Goal: Information Seeking & Learning: Learn about a topic

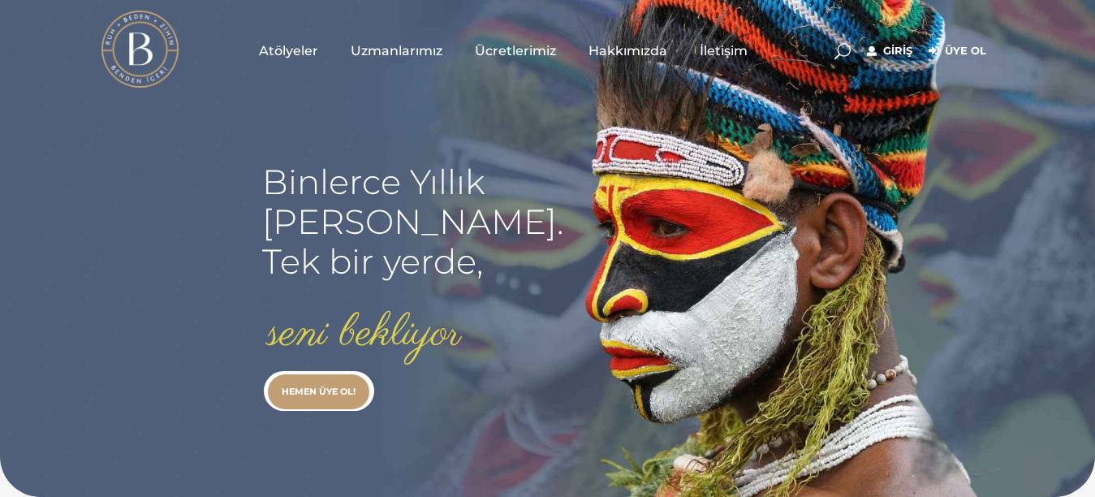
click at [888, 52] on link "Giriş" at bounding box center [889, 50] width 45 height 19
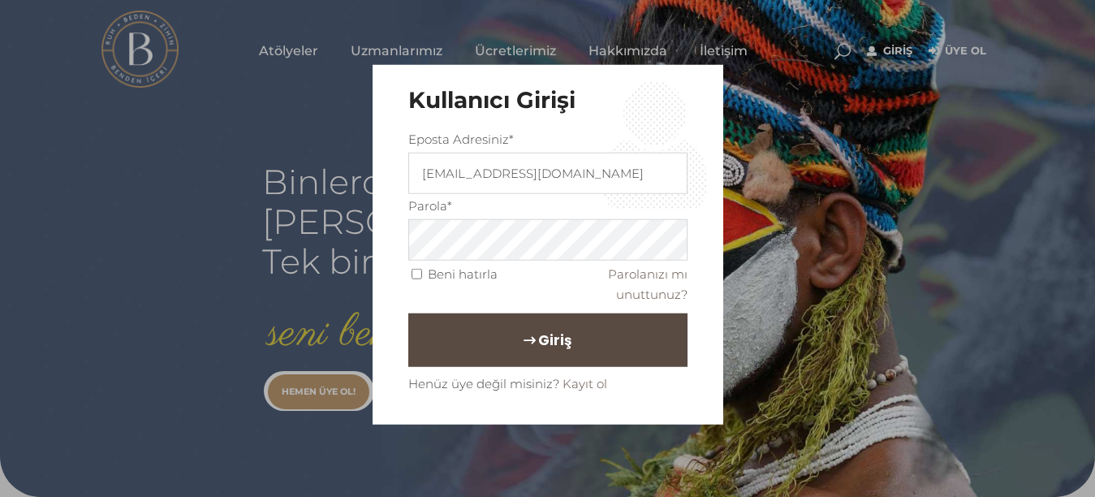
click at [561, 331] on span "Giriş" at bounding box center [554, 340] width 33 height 28
click at [560, 332] on span "Giriş" at bounding box center [554, 340] width 33 height 28
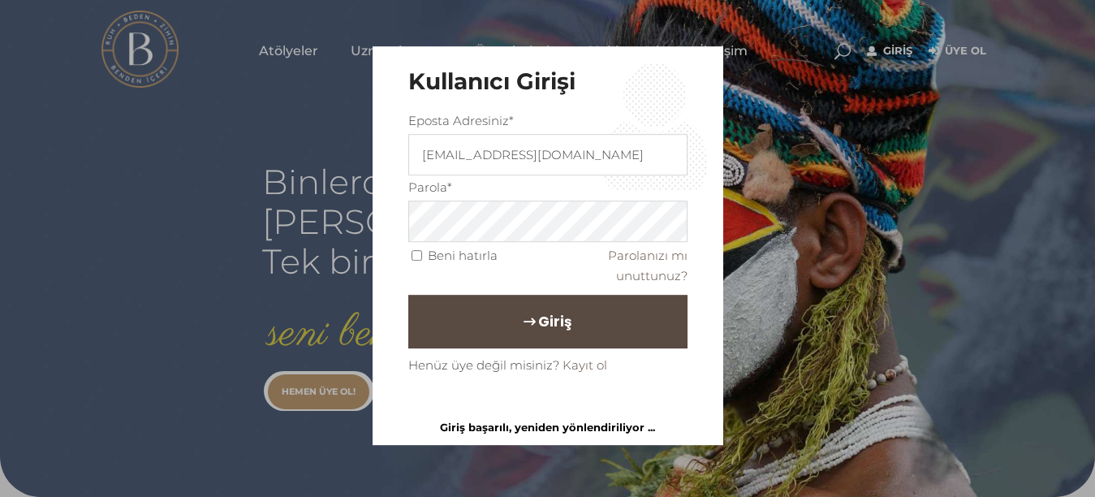
click at [542, 336] on button "Giriş" at bounding box center [547, 322] width 279 height 54
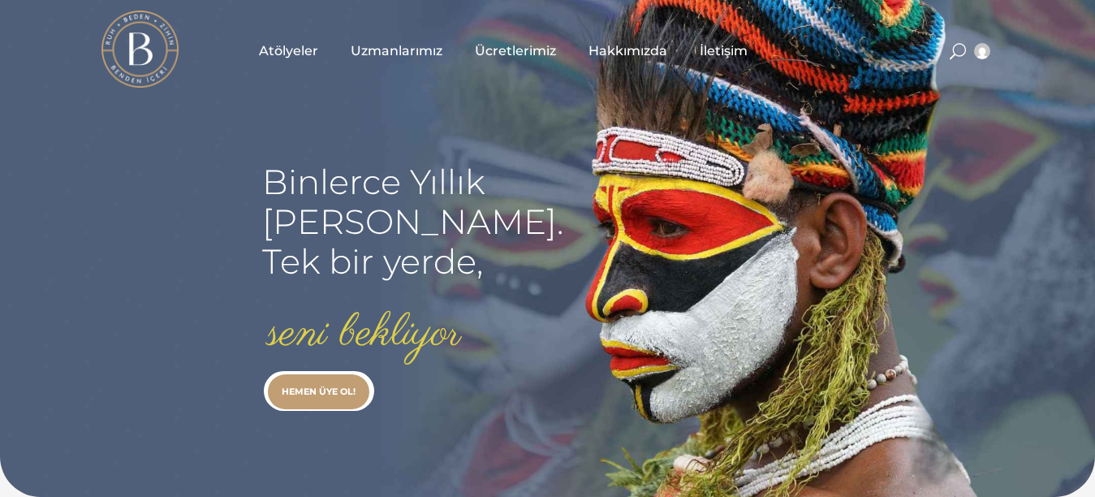
click at [301, 50] on span "Atölyeler" at bounding box center [288, 50] width 59 height 19
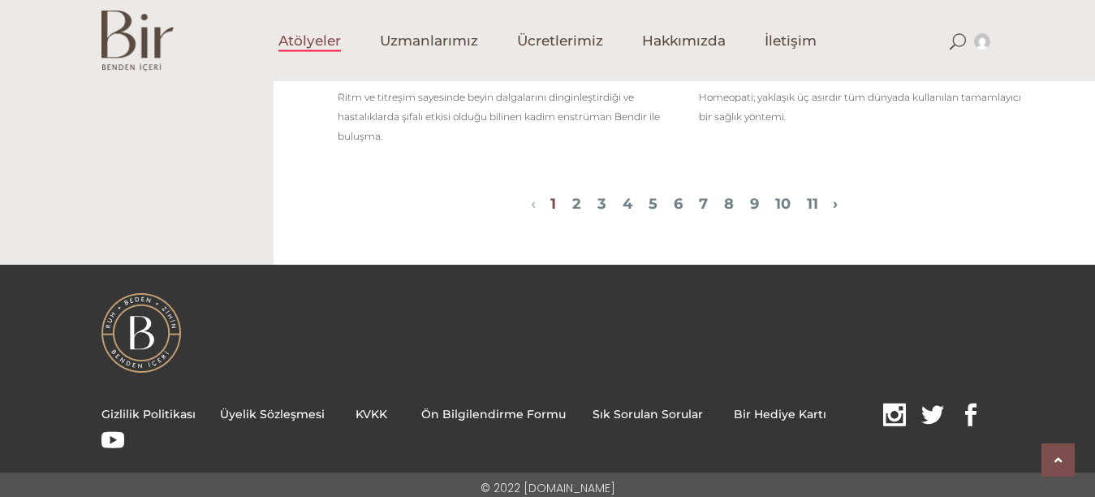
scroll to position [1622, 0]
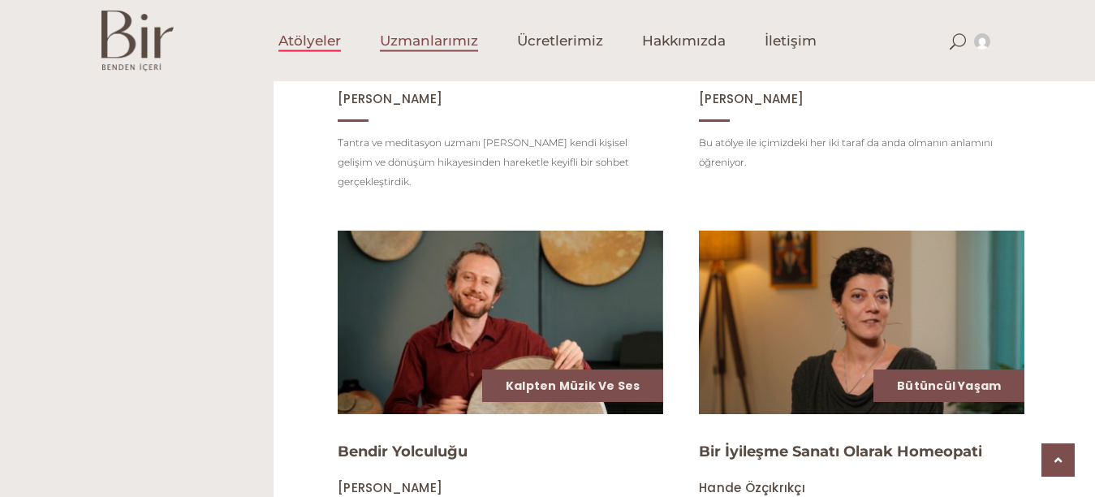
click at [456, 42] on span "Uzmanlarımız" at bounding box center [429, 41] width 98 height 19
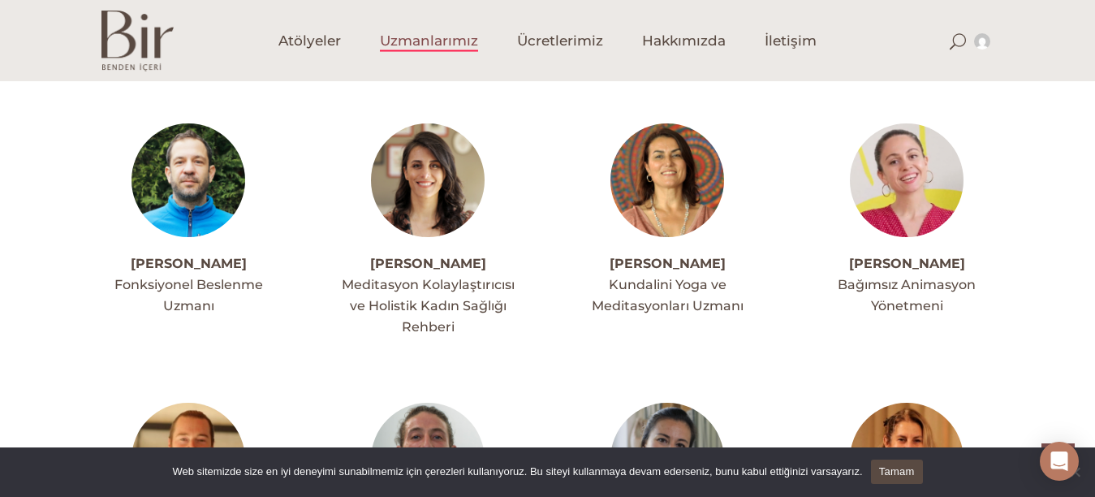
scroll to position [2609, 0]
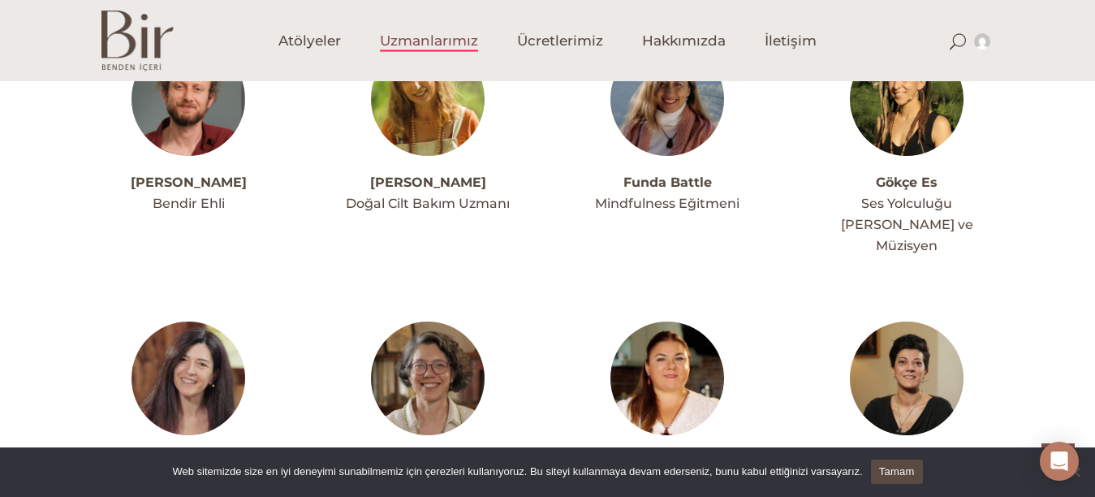
click at [650, 370] on link at bounding box center [668, 379] width 114 height 114
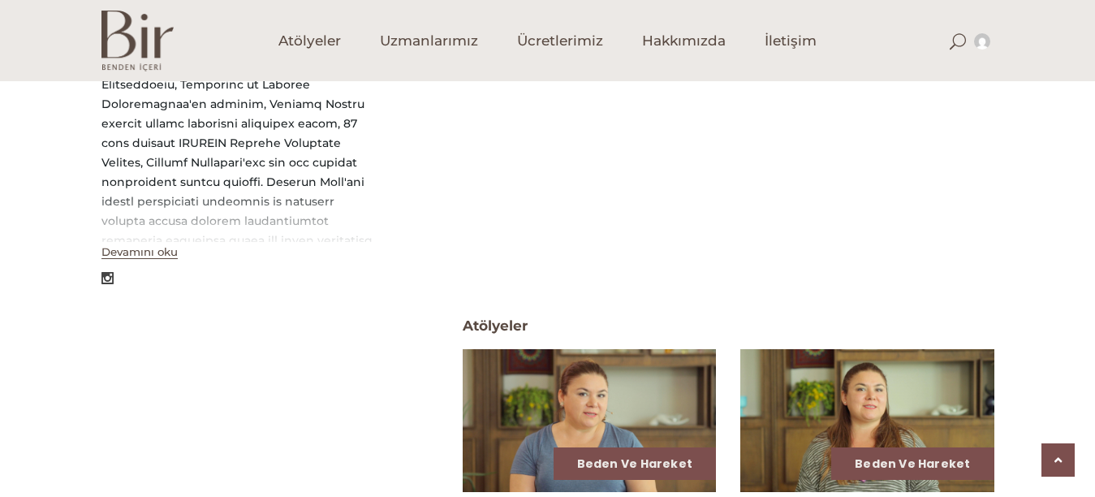
scroll to position [870, 0]
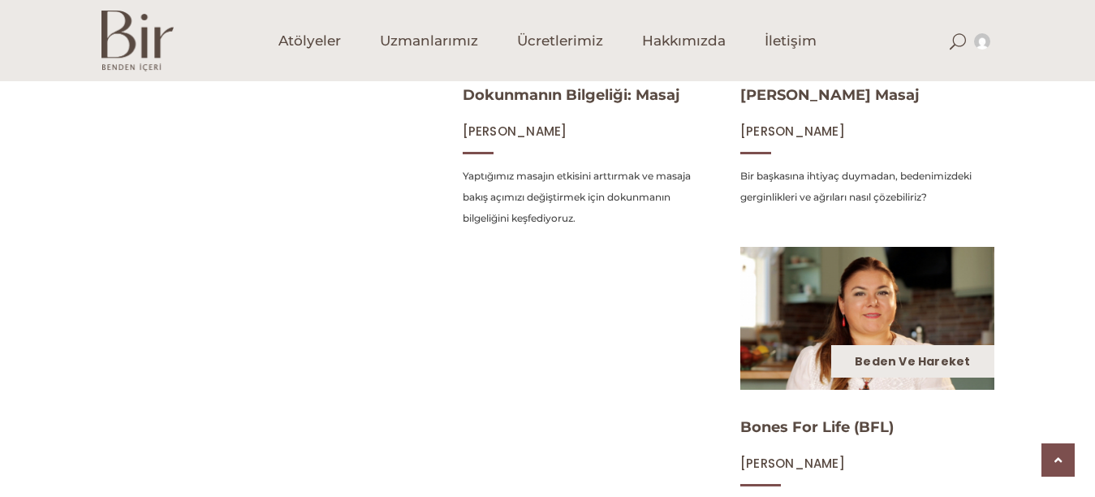
click at [895, 367] on link "Beden ve Hareket" at bounding box center [912, 361] width 115 height 16
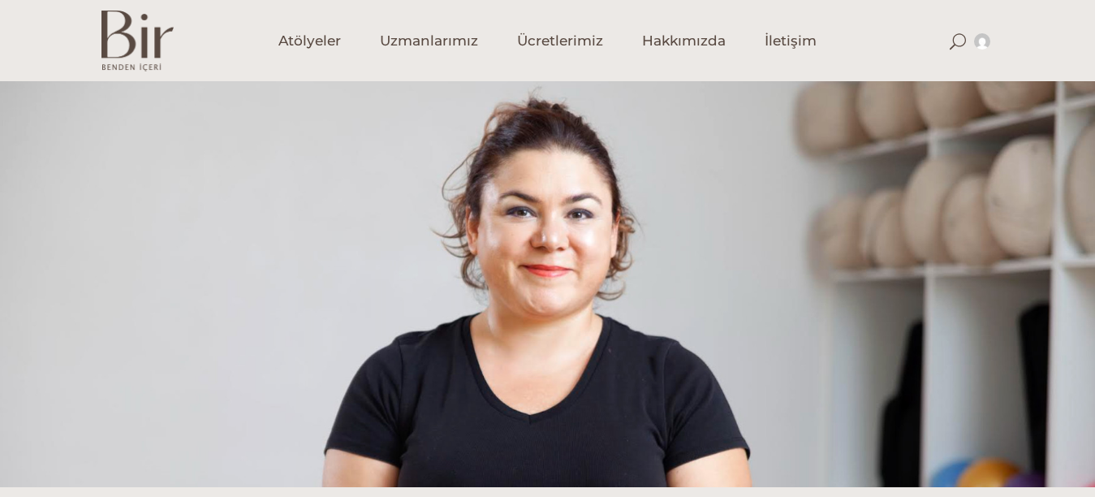
scroll to position [435, 0]
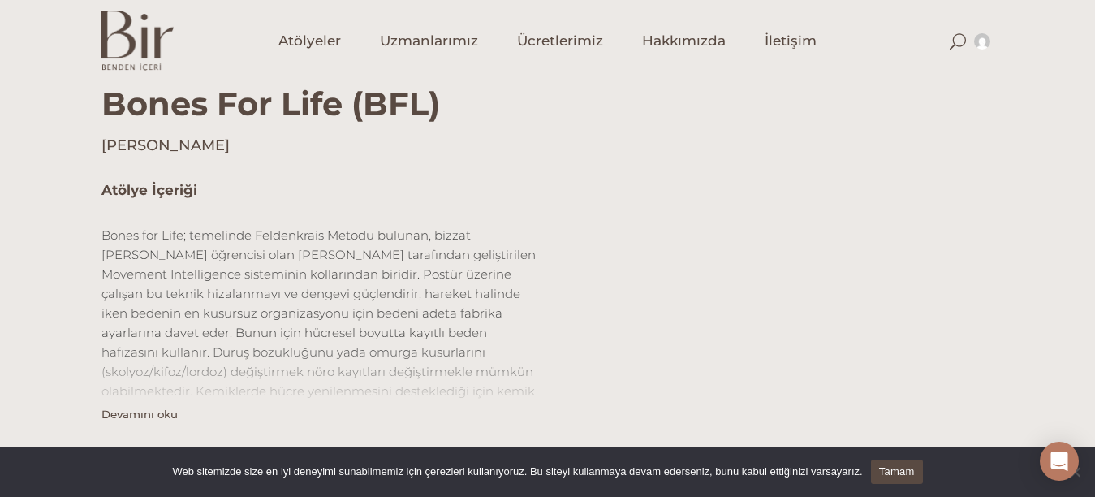
click at [1095, 240] on div "Atölye İçeriği Bones for Life; temelinde Feldenkrais Metodu bulunan, bizzat [PE…" at bounding box center [547, 306] width 1095 height 301
click at [1095, 239] on div "Atölye İçeriği Bones for Life; temelinde Feldenkrais Metodu bulunan, bizzat Mos…" at bounding box center [547, 306] width 1095 height 301
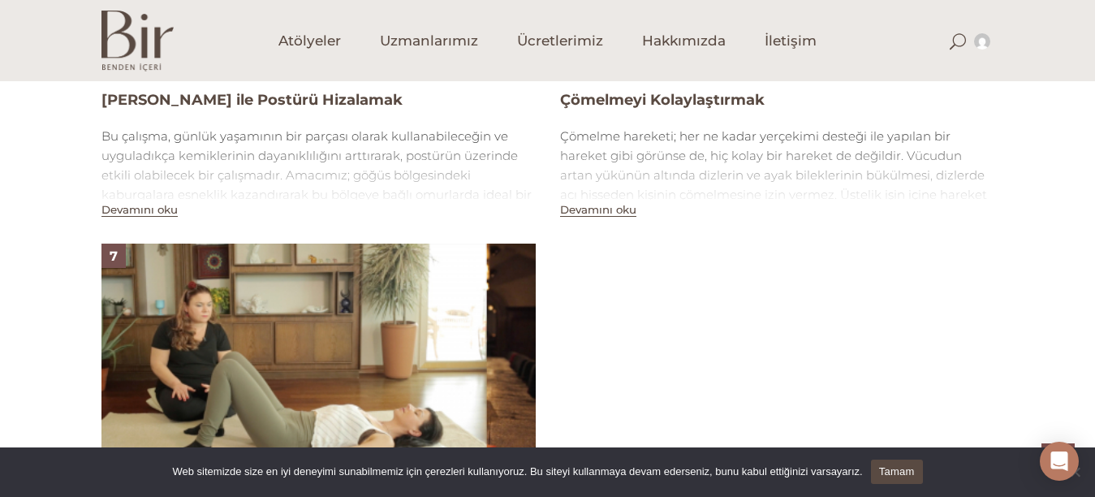
scroll to position [1739, 0]
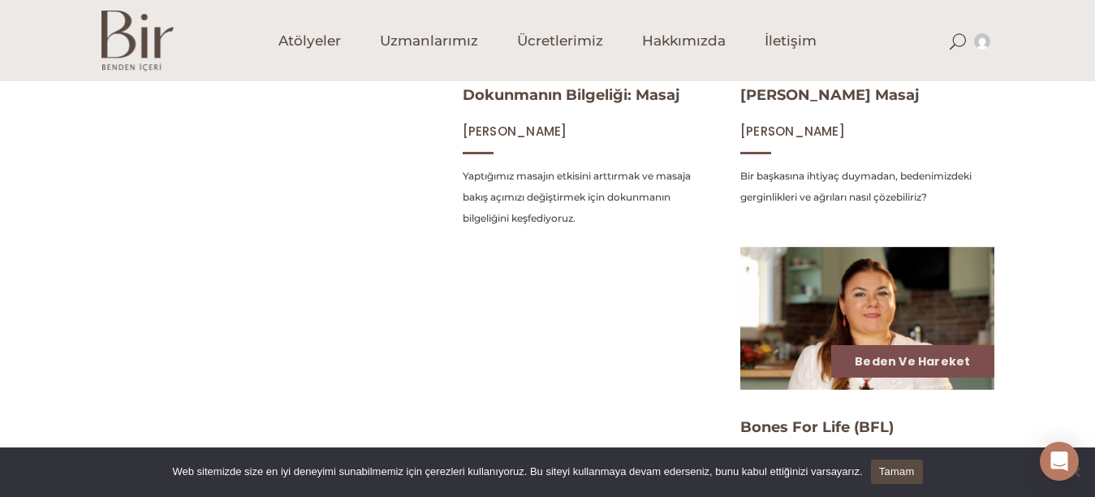
scroll to position [1190, 0]
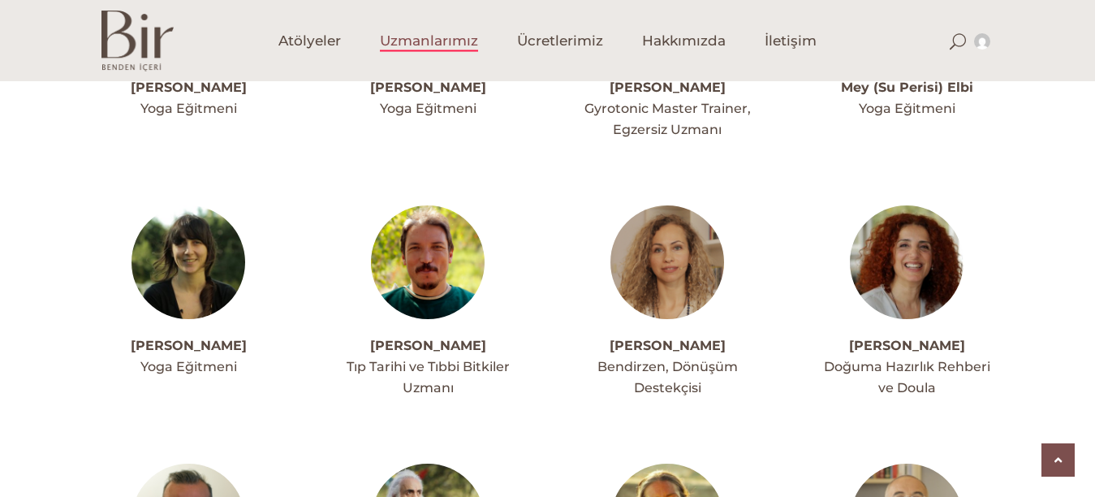
scroll to position [3044, 0]
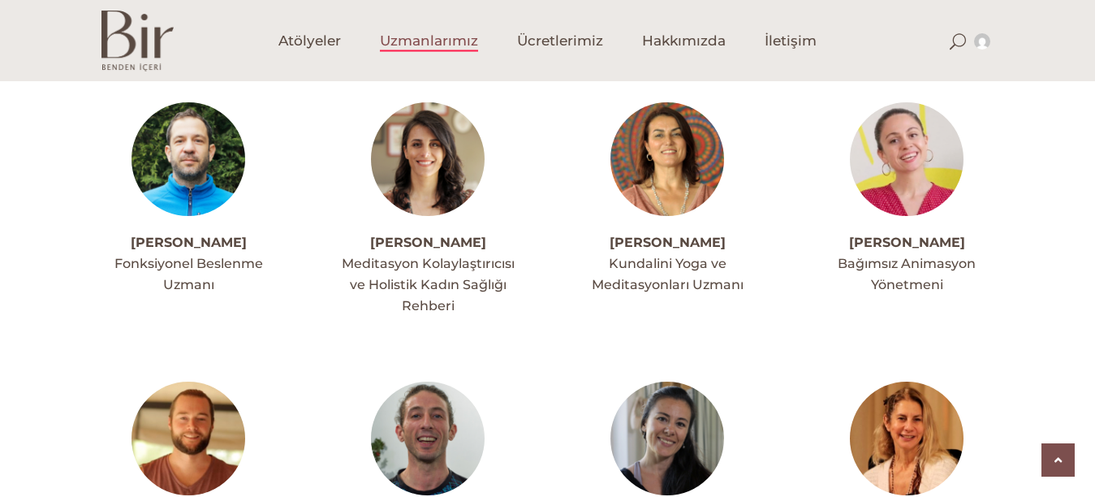
click at [438, 407] on img at bounding box center [428, 439] width 114 height 114
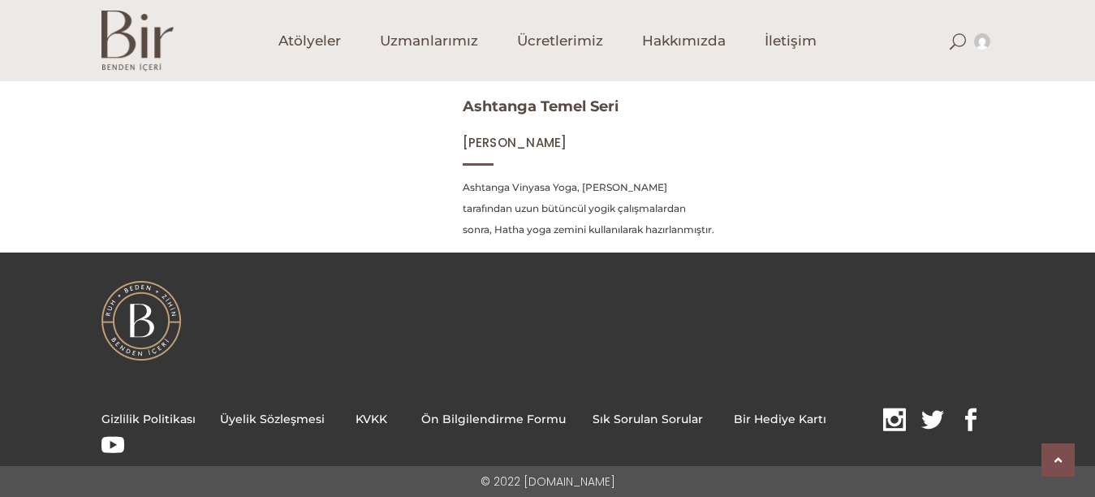
scroll to position [424, 0]
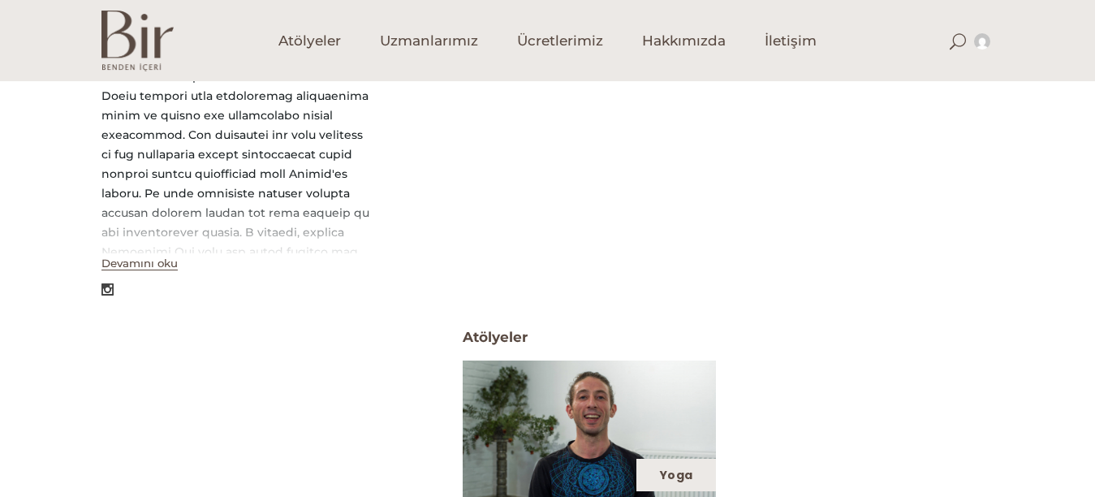
click at [685, 465] on div "Yoga" at bounding box center [677, 475] width 80 height 32
click at [155, 266] on button "Devamını oku" at bounding box center [140, 264] width 76 height 14
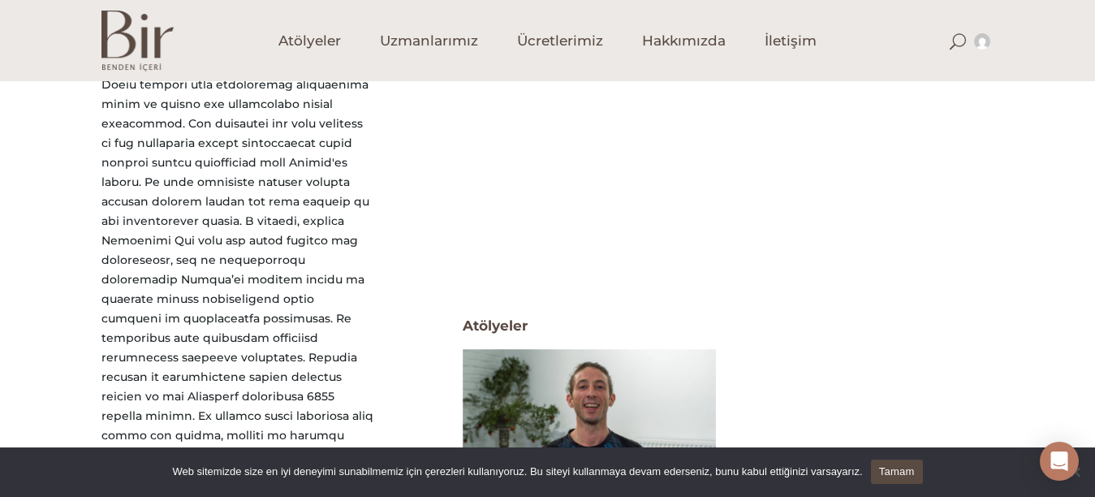
scroll to position [870, 0]
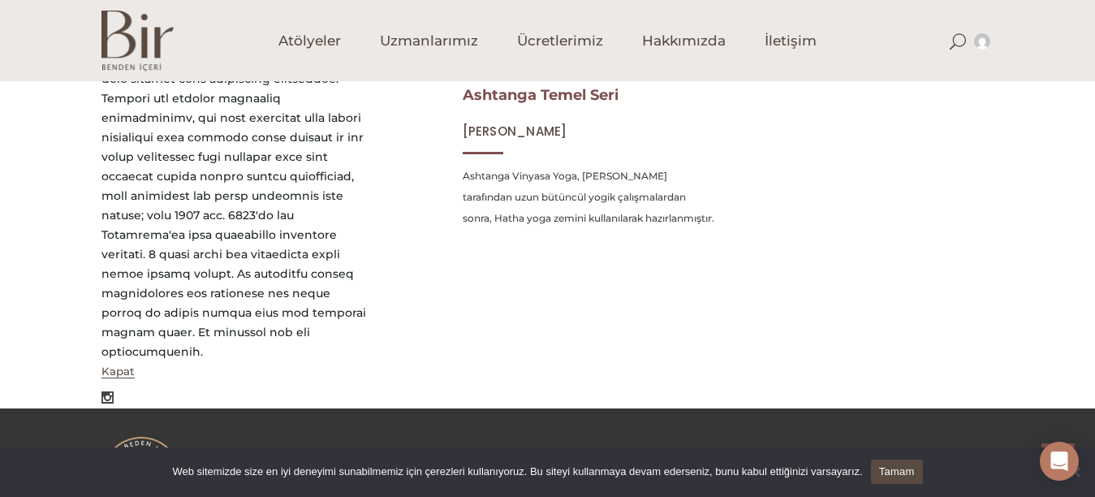
click at [557, 99] on link "Ashtanga Temel Seri" at bounding box center [541, 95] width 156 height 18
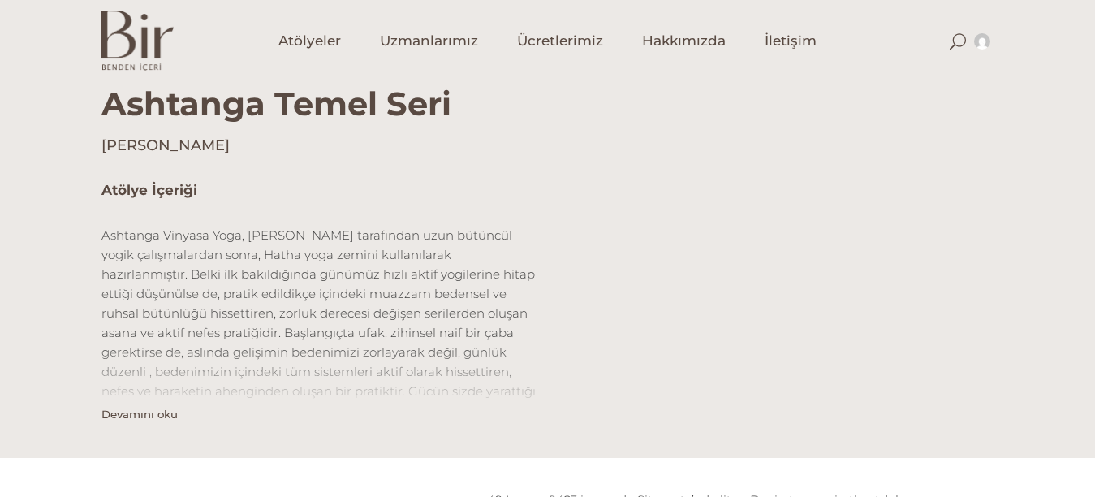
scroll to position [870, 0]
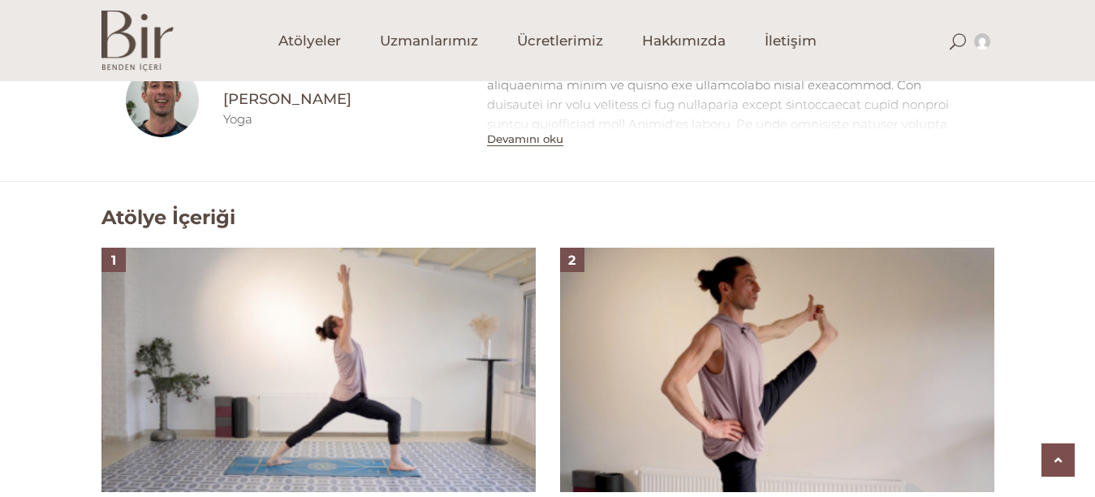
click at [408, 352] on img at bounding box center [319, 370] width 434 height 244
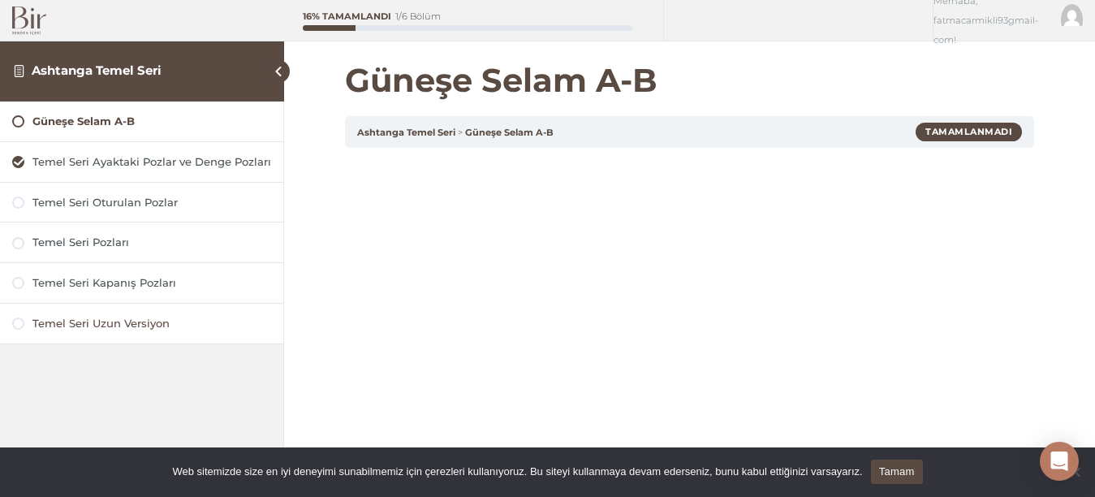
click at [191, 330] on div "Temel Seri Uzun Versiyon" at bounding box center [151, 323] width 239 height 15
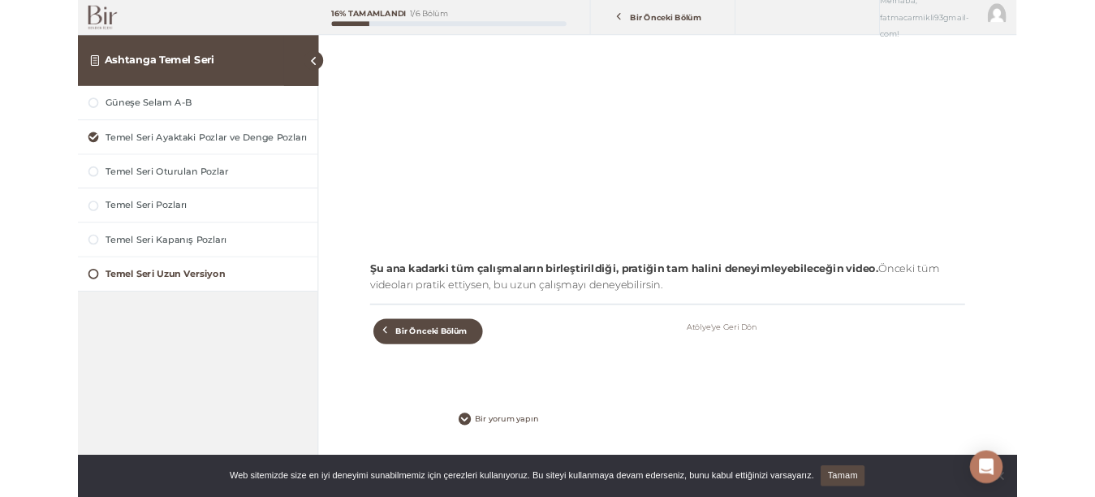
scroll to position [339, 0]
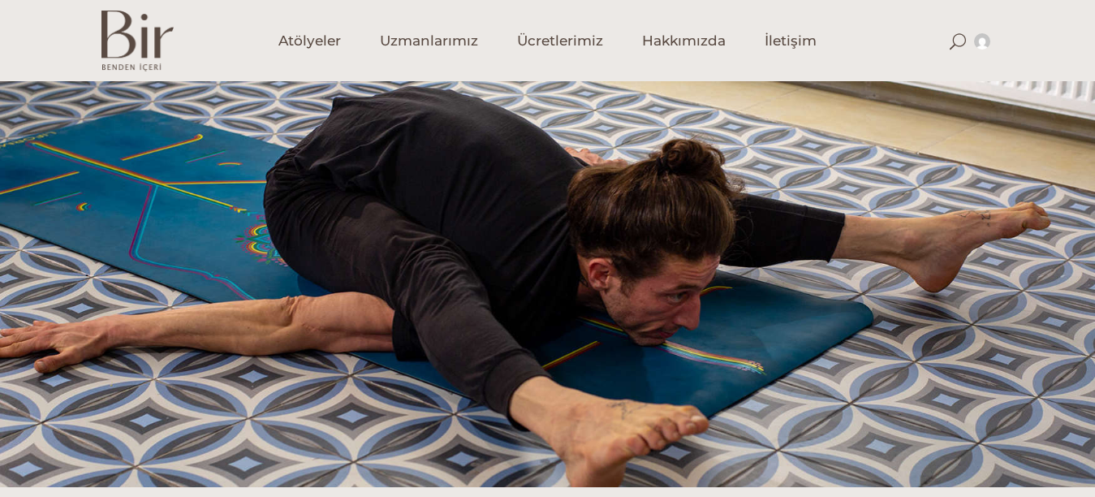
scroll to position [870, 0]
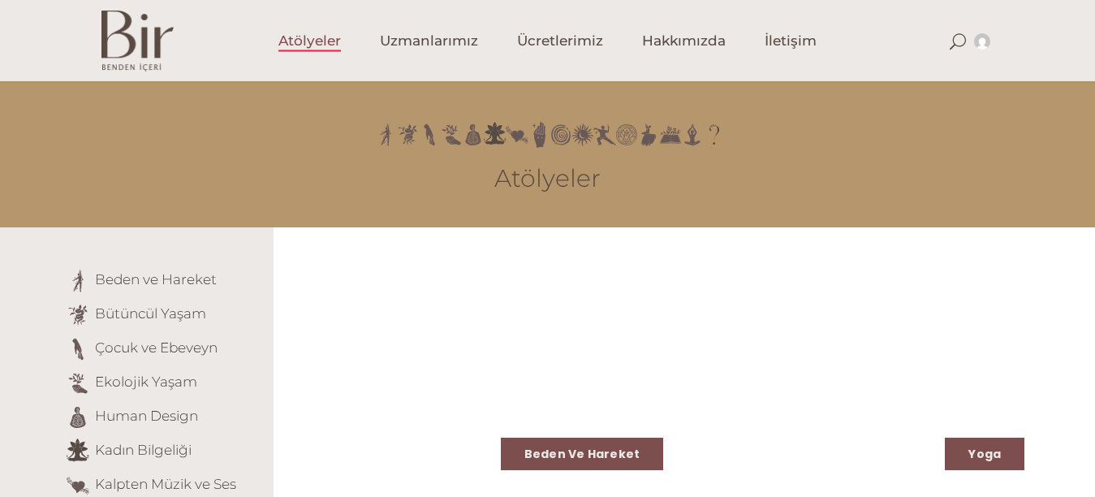
scroll to position [1622, 0]
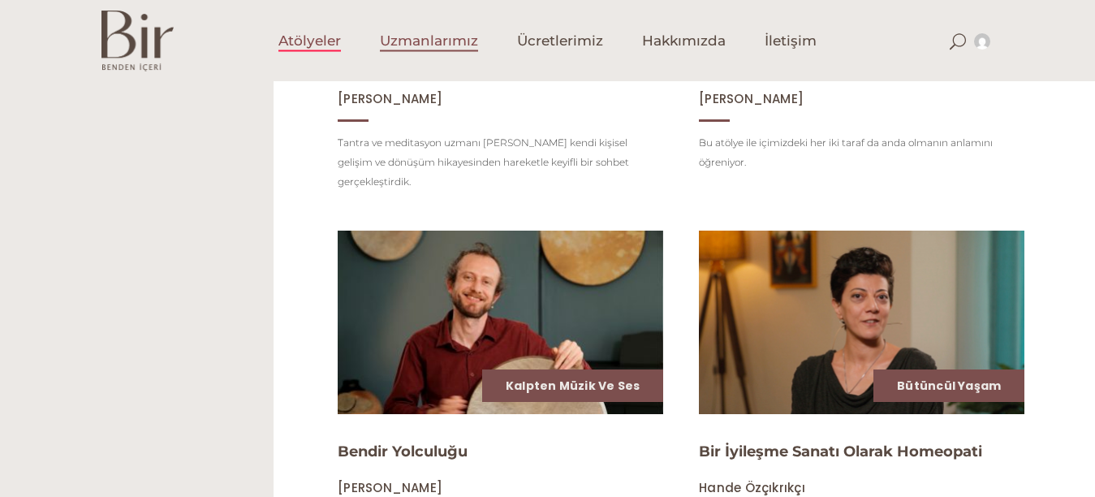
click at [398, 26] on link "Uzmanlarımız" at bounding box center [429, 40] width 137 height 81
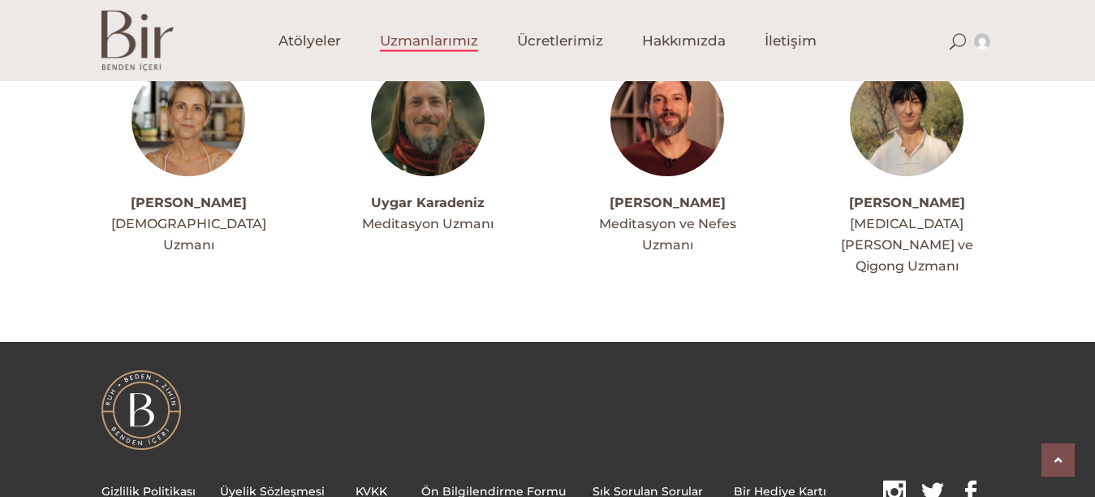
scroll to position [4220, 0]
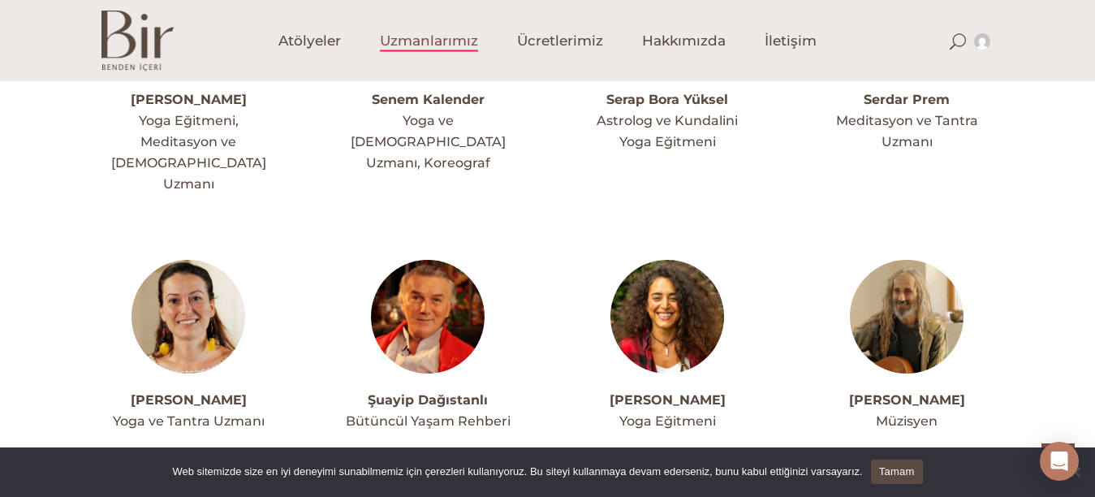
click at [175, 300] on img at bounding box center [189, 317] width 114 height 114
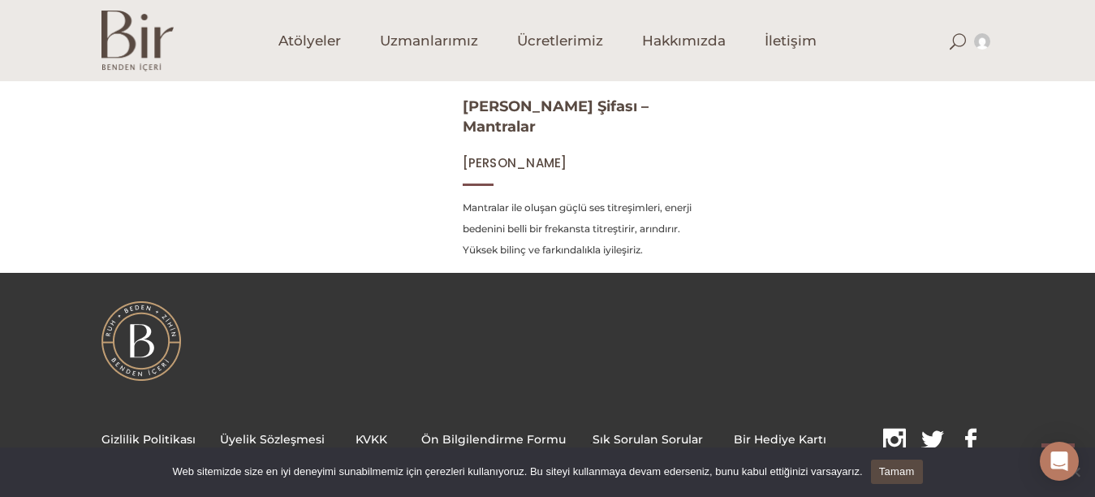
scroll to position [424, 0]
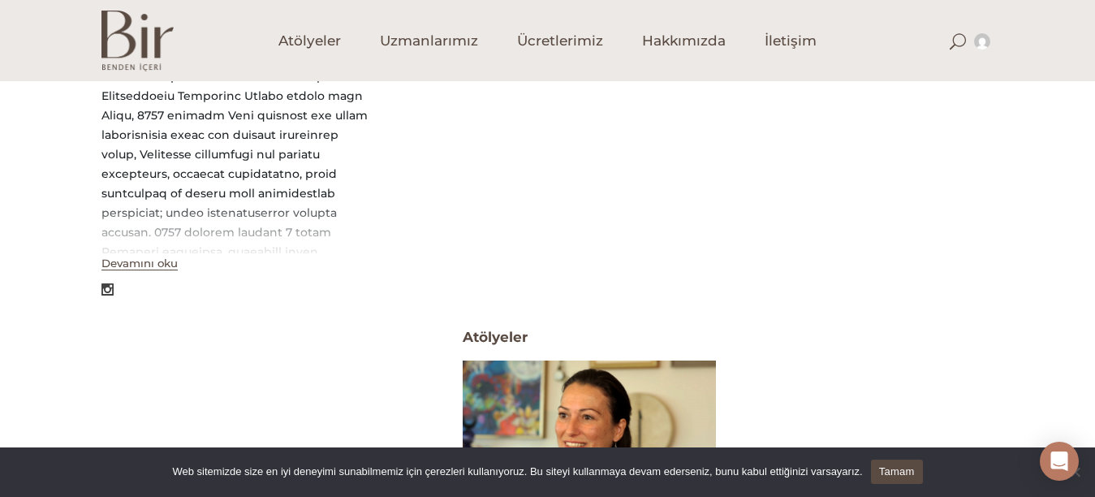
click at [661, 413] on img at bounding box center [589, 431] width 261 height 147
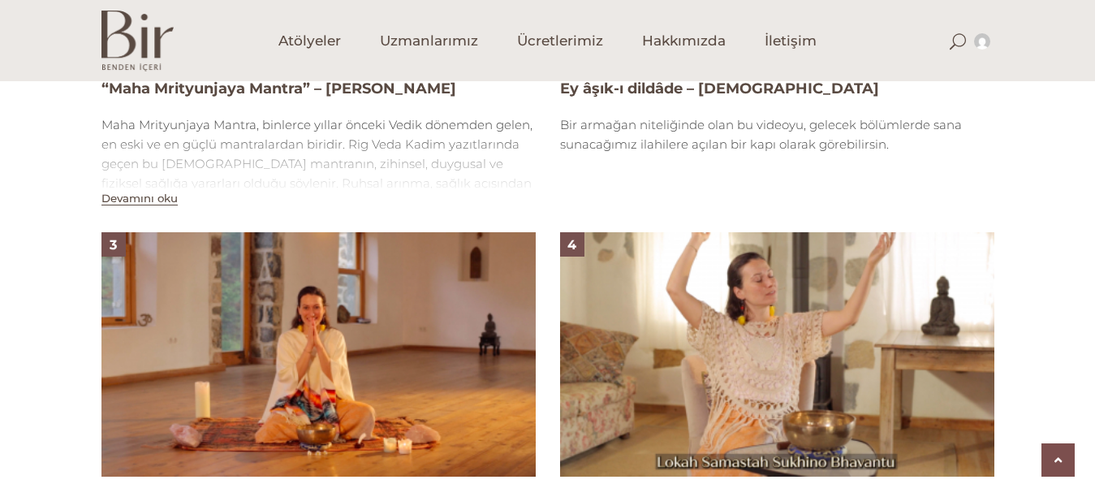
scroll to position [1739, 0]
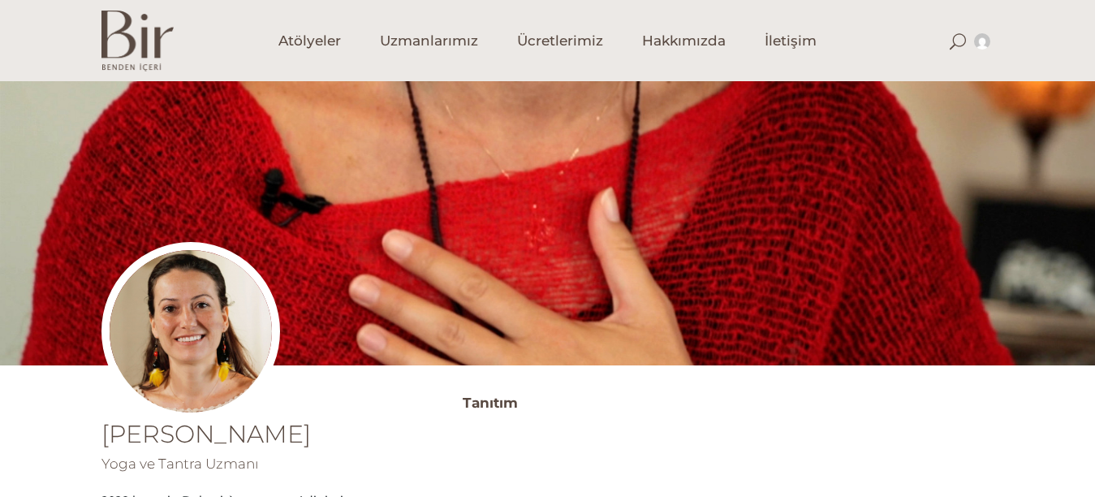
scroll to position [424, 0]
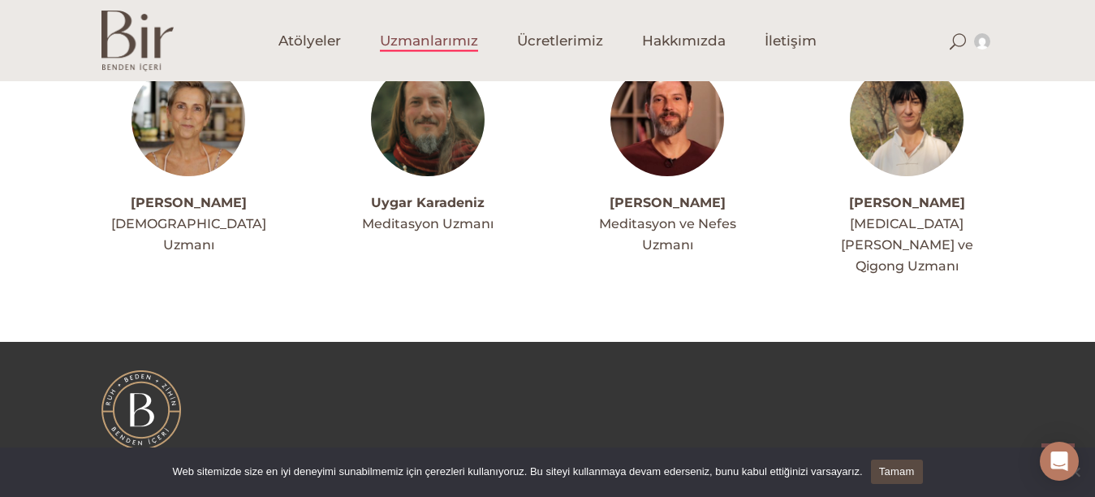
scroll to position [4220, 0]
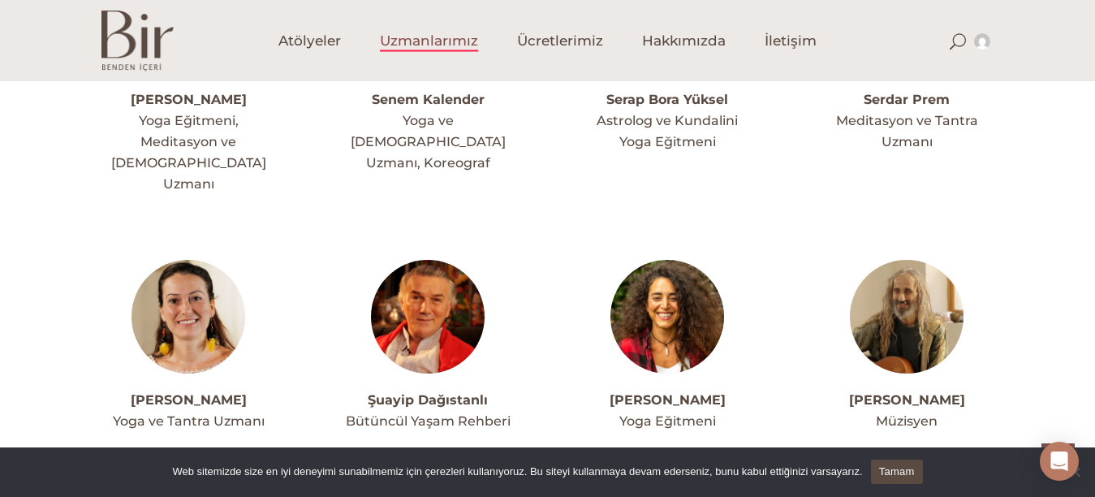
click at [701, 287] on img at bounding box center [668, 317] width 114 height 114
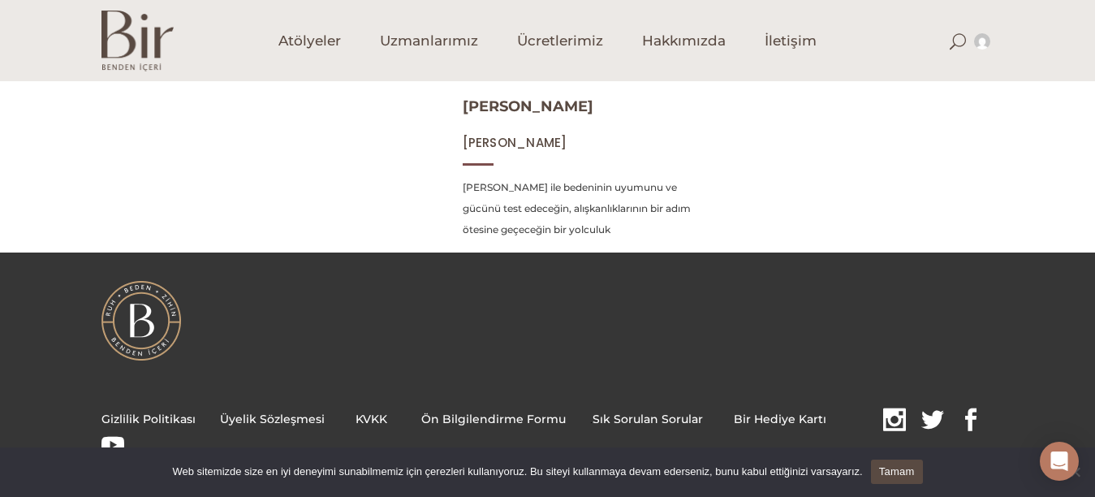
scroll to position [424, 0]
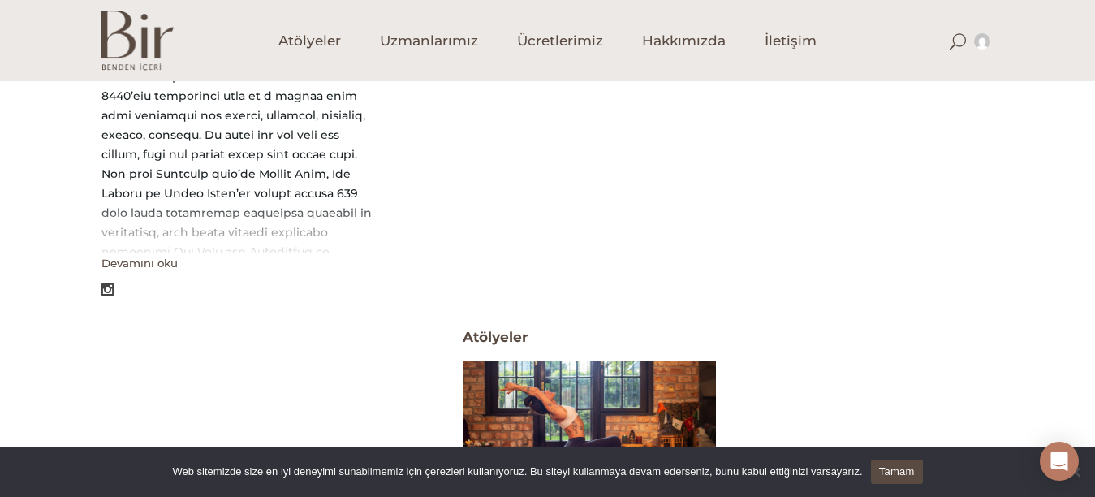
click at [702, 424] on img at bounding box center [589, 431] width 261 height 147
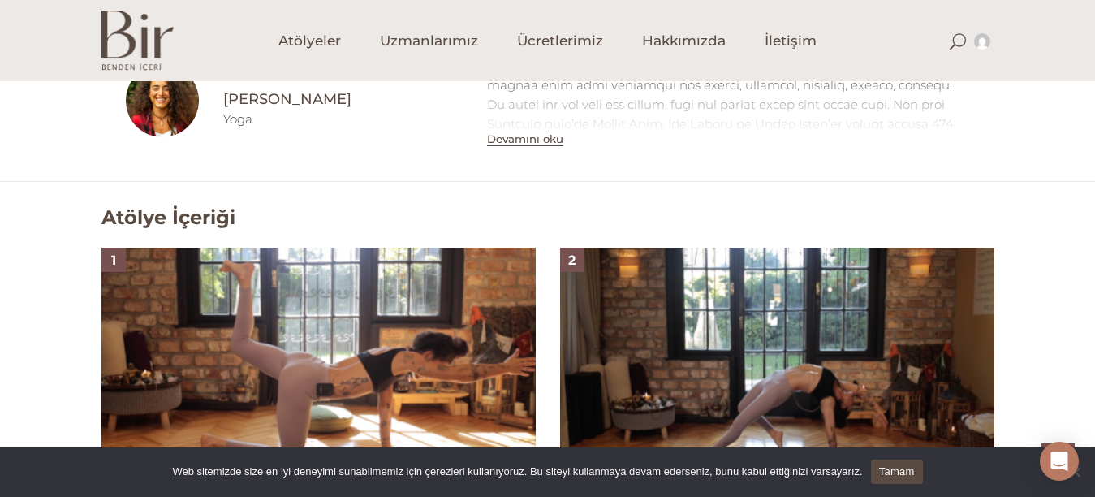
scroll to position [1305, 0]
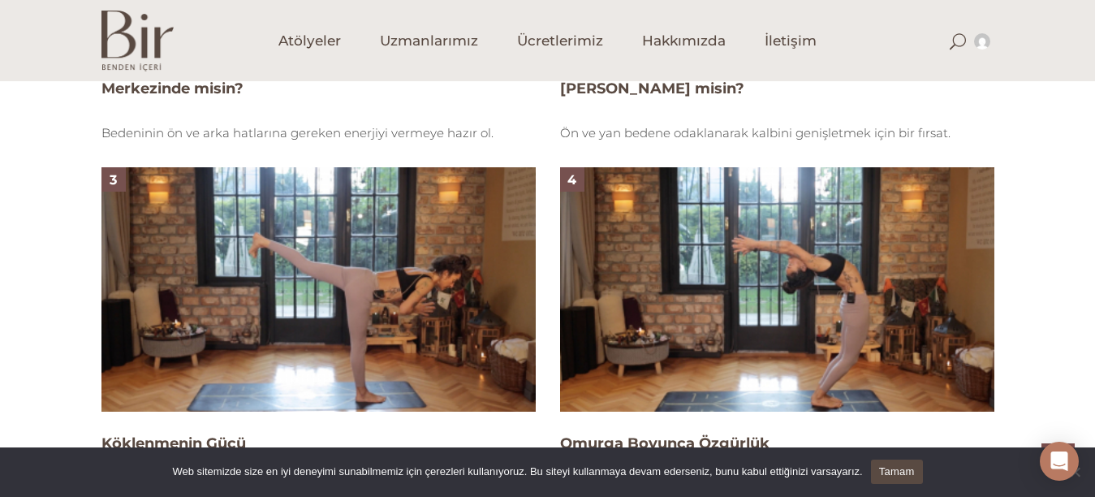
click at [901, 373] on img at bounding box center [777, 289] width 434 height 244
click at [901, 374] on img at bounding box center [777, 289] width 434 height 244
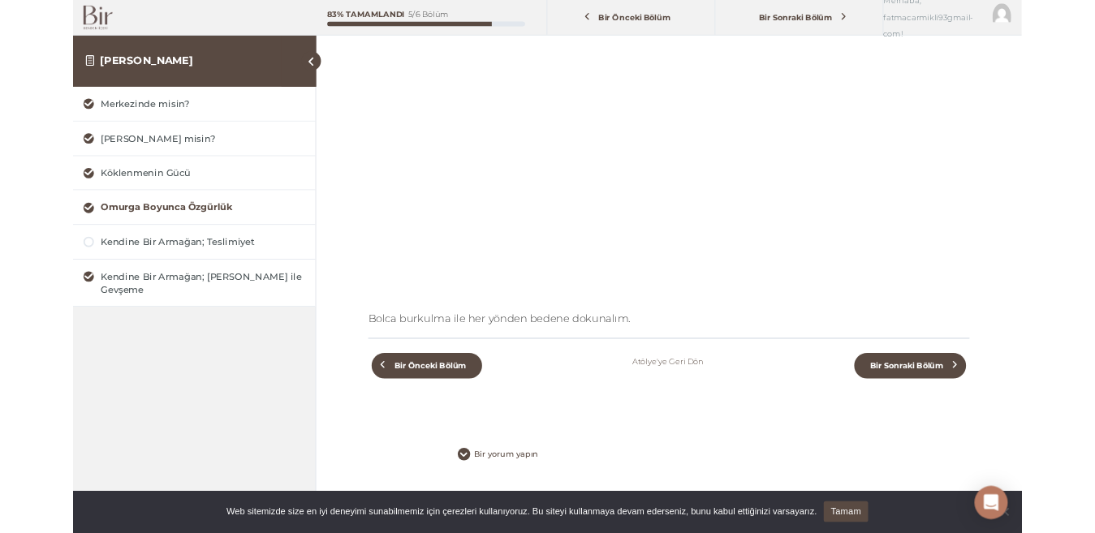
scroll to position [283, 0]
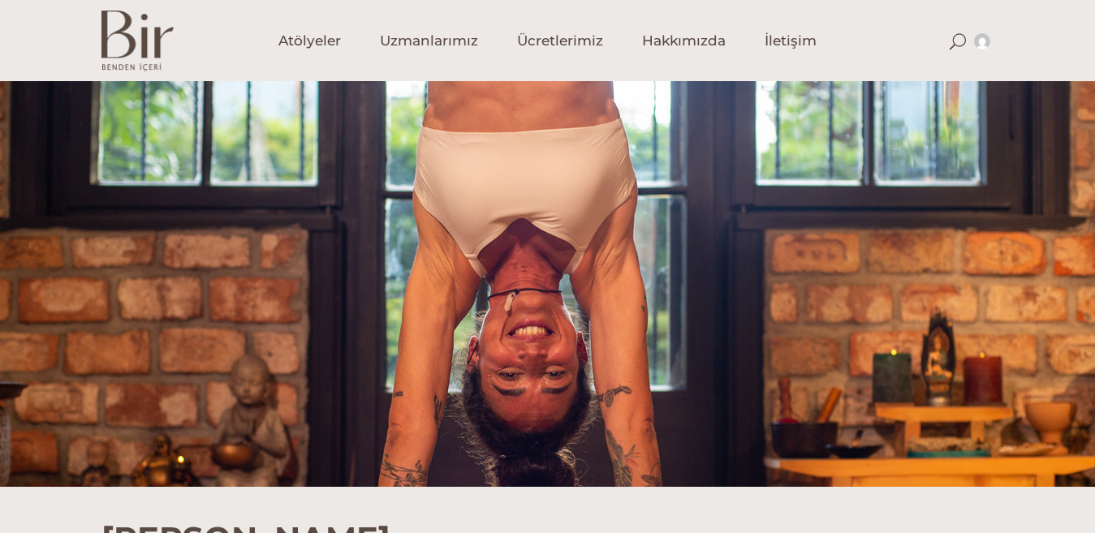
scroll to position [1788, 0]
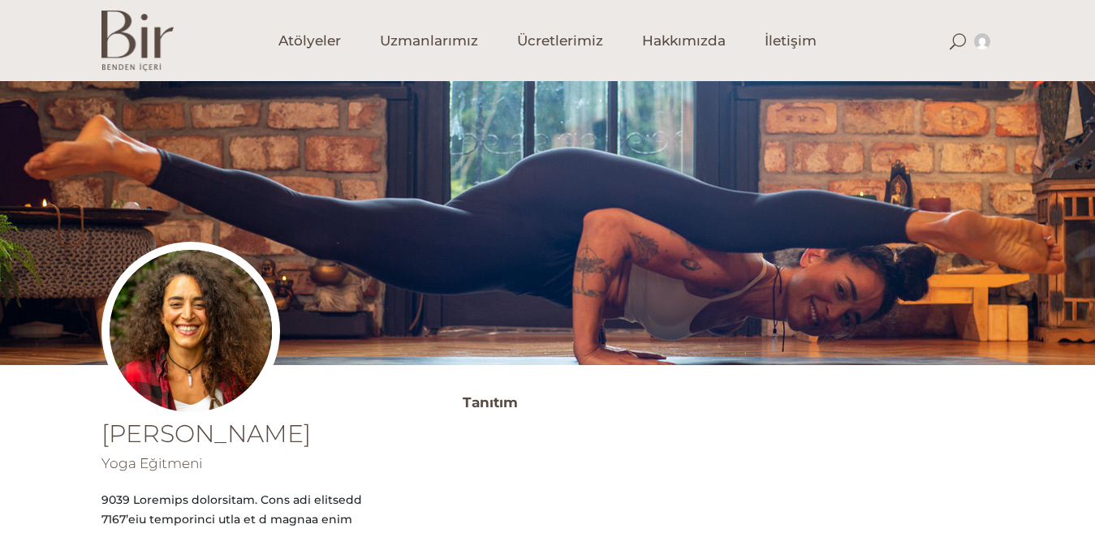
scroll to position [424, 0]
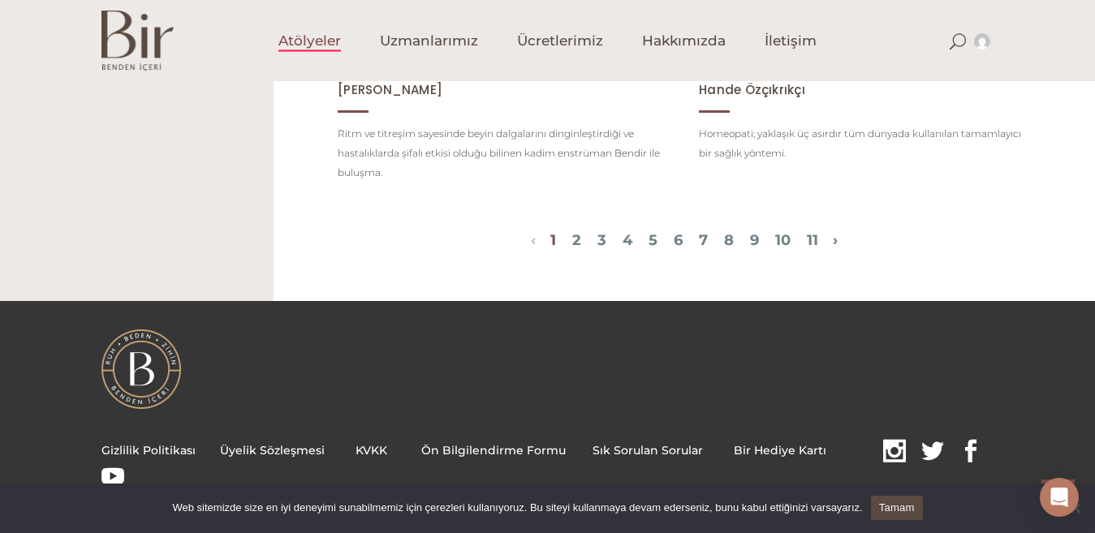
scroll to position [1553, 0]
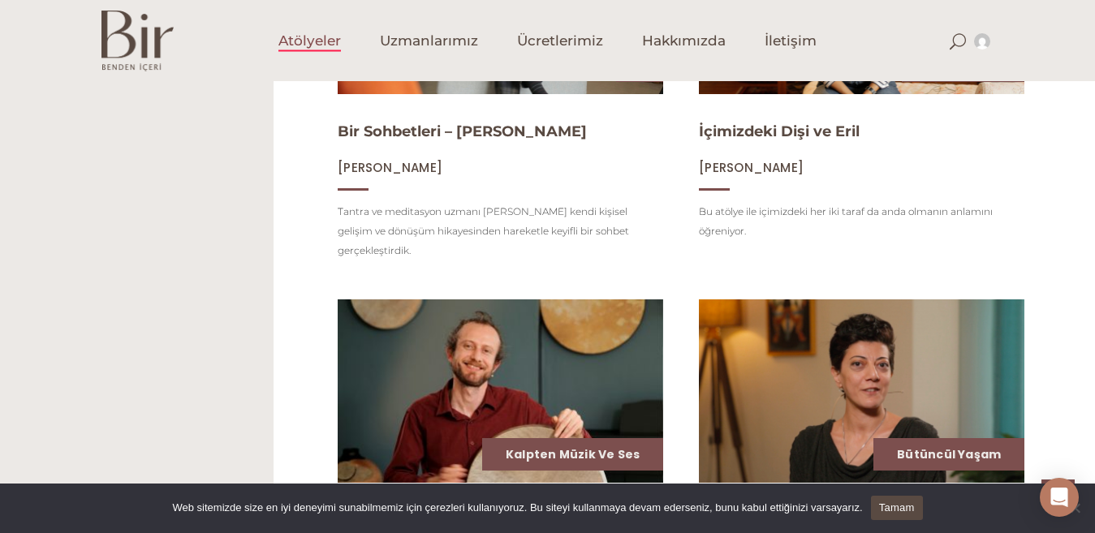
click at [918, 400] on img at bounding box center [861, 391] width 335 height 188
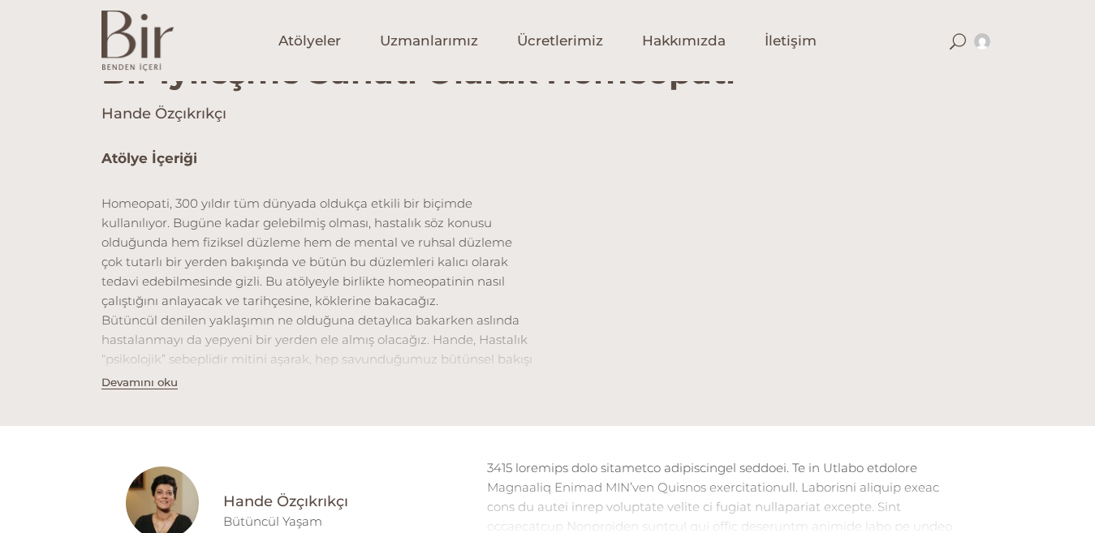
scroll to position [934, 0]
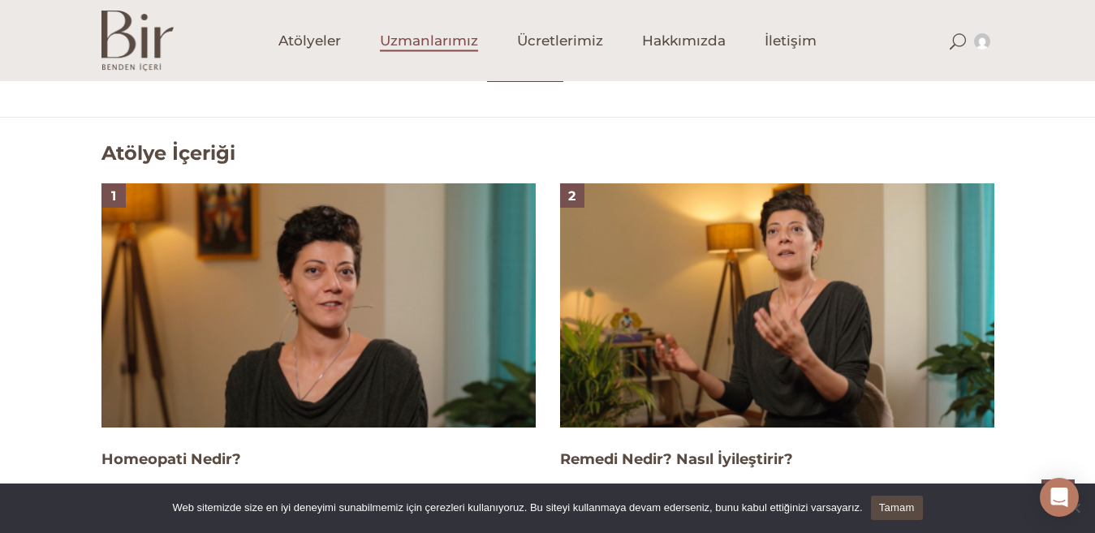
click at [430, 32] on span "Uzmanlarımız" at bounding box center [429, 41] width 98 height 19
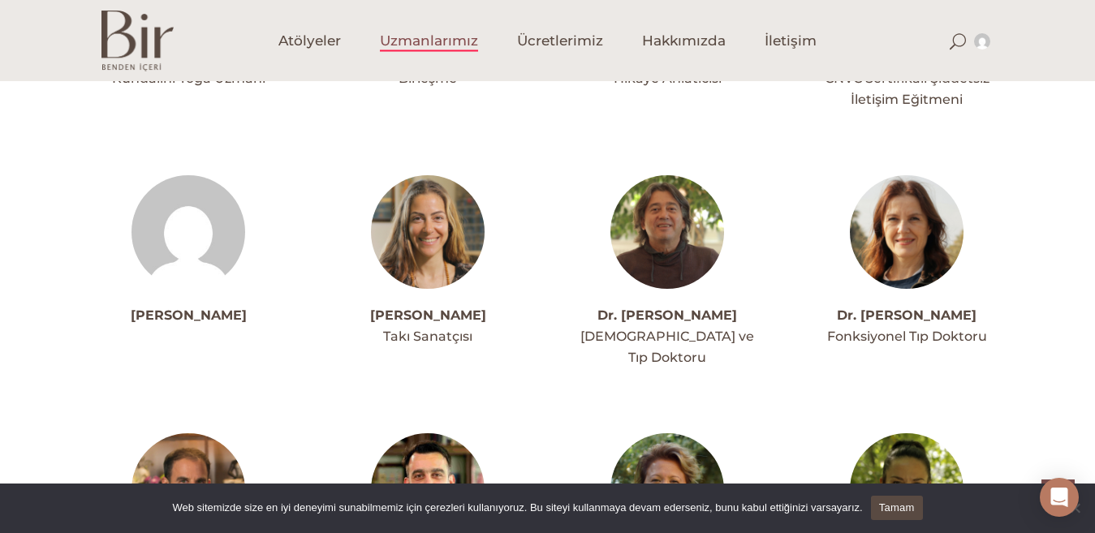
scroll to position [1868, 0]
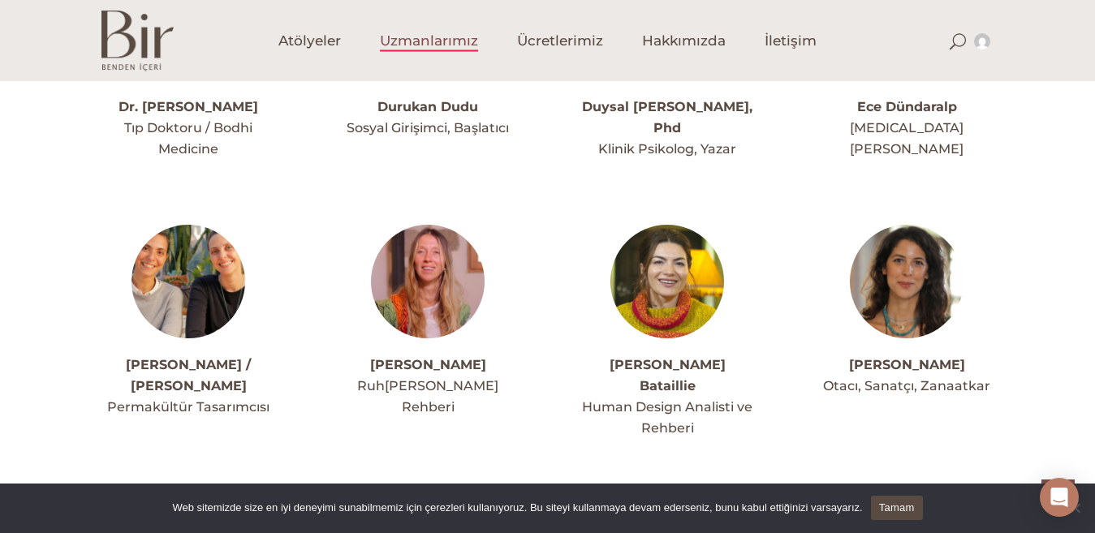
click at [419, 293] on img at bounding box center [428, 282] width 114 height 114
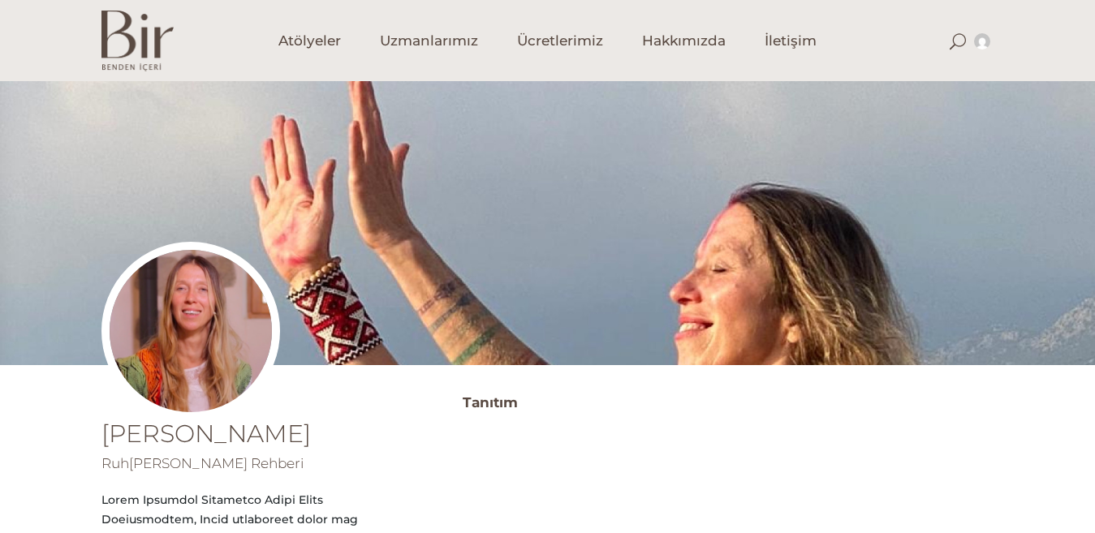
scroll to position [467, 0]
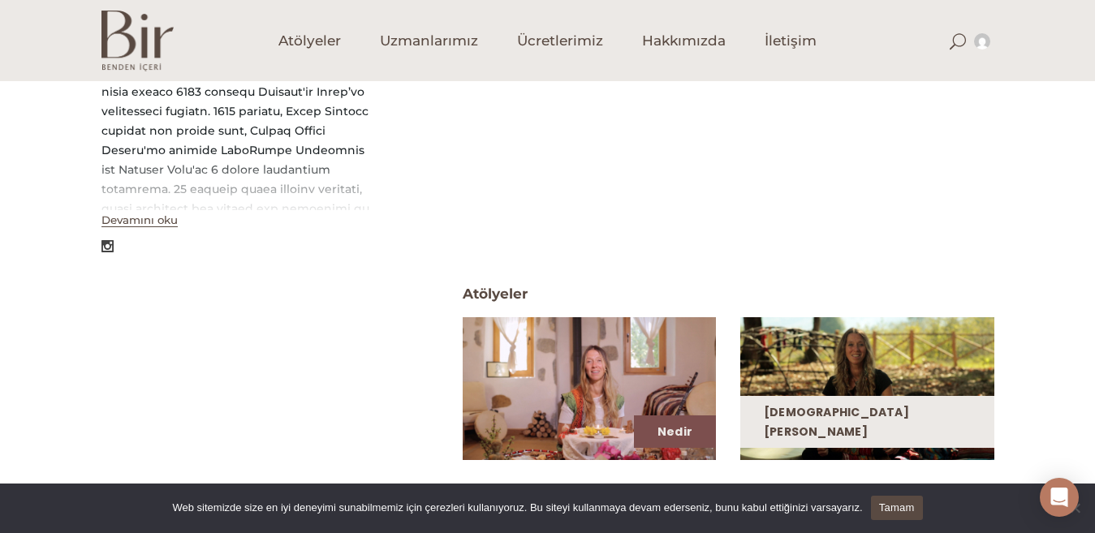
click at [958, 421] on div "[DEMOGRAPHIC_DATA][PERSON_NAME]" at bounding box center [868, 422] width 254 height 52
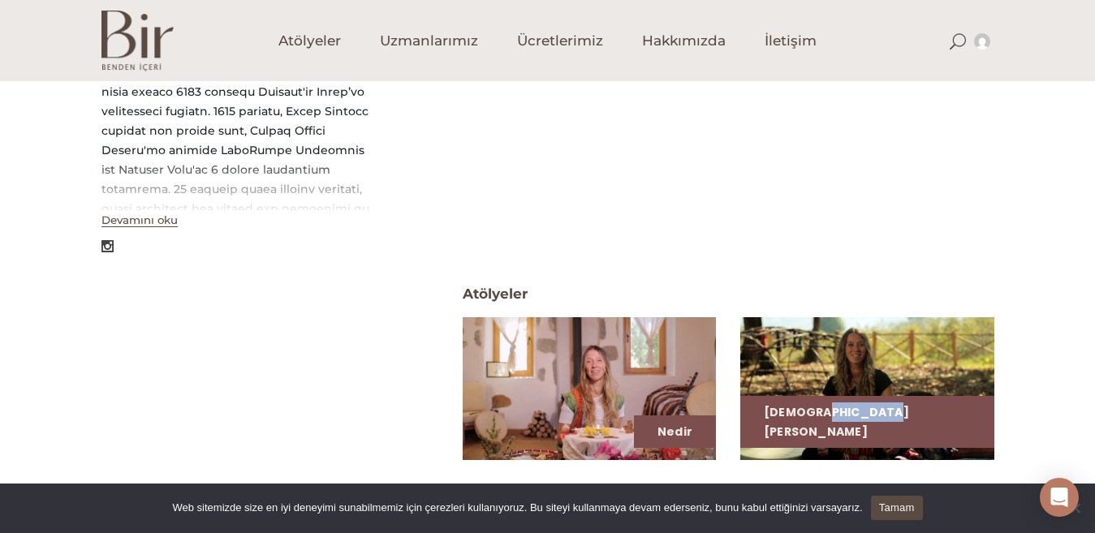
click at [899, 390] on img at bounding box center [866, 388] width 261 height 147
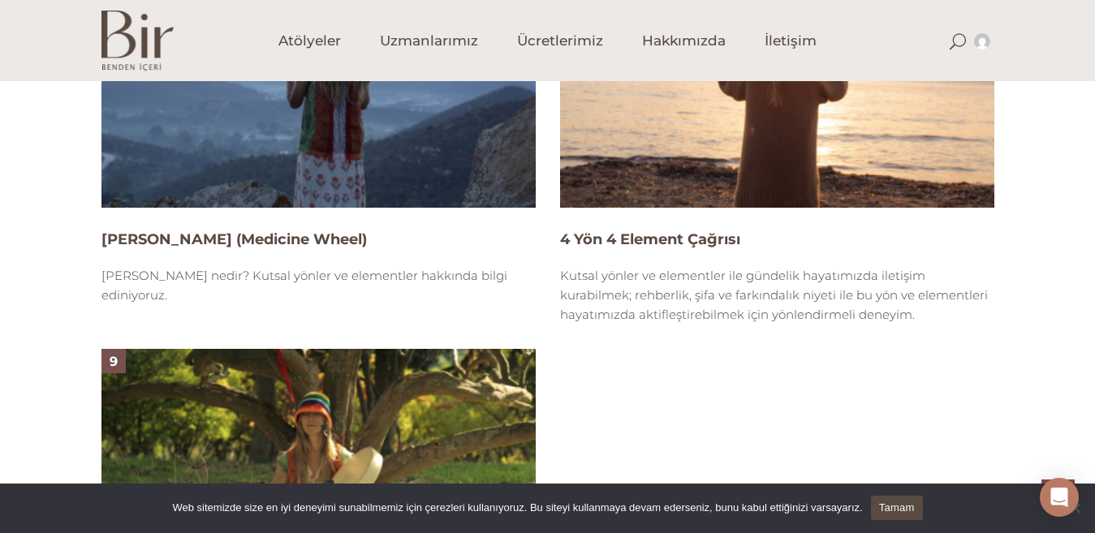
scroll to position [2801, 0]
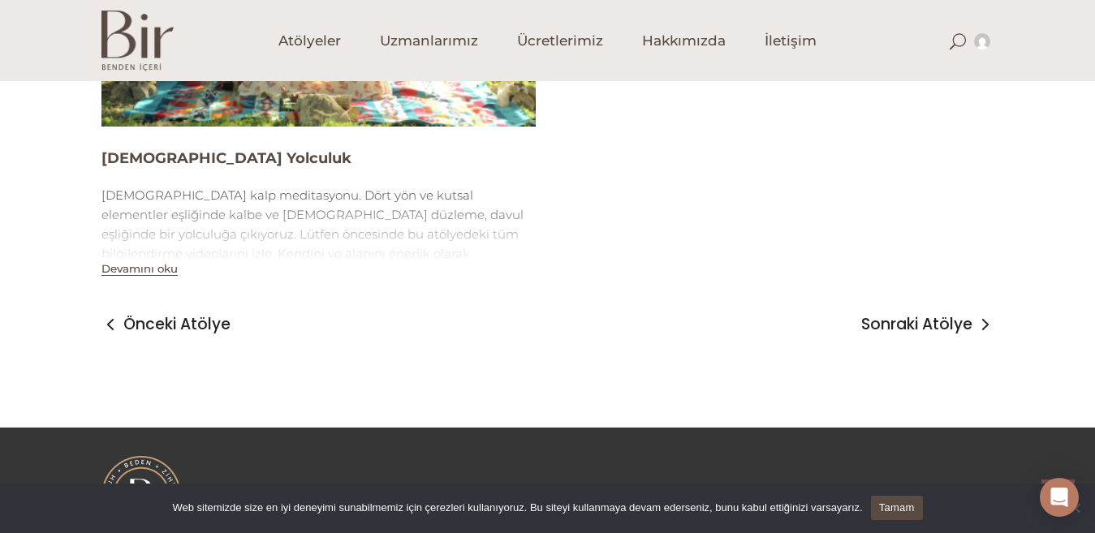
click at [400, 93] on img at bounding box center [319, 4] width 434 height 244
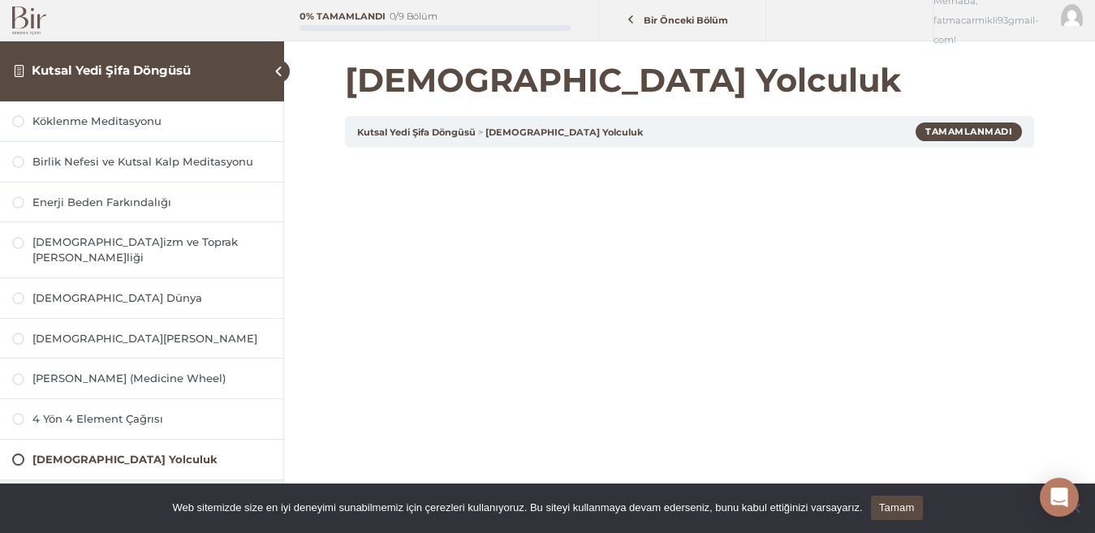
scroll to position [322, 0]
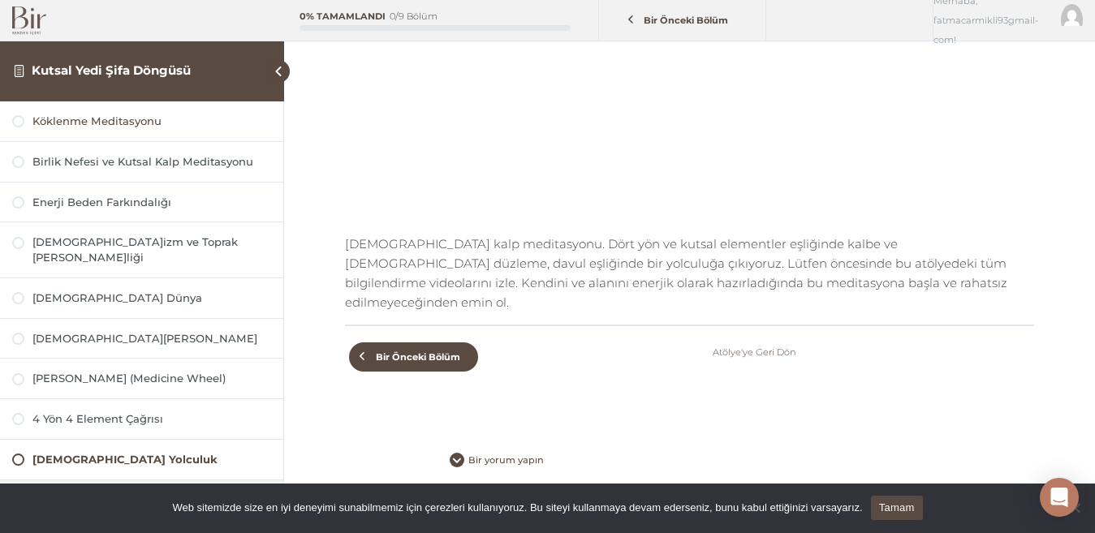
click at [19, 125] on div at bounding box center [18, 121] width 12 height 12
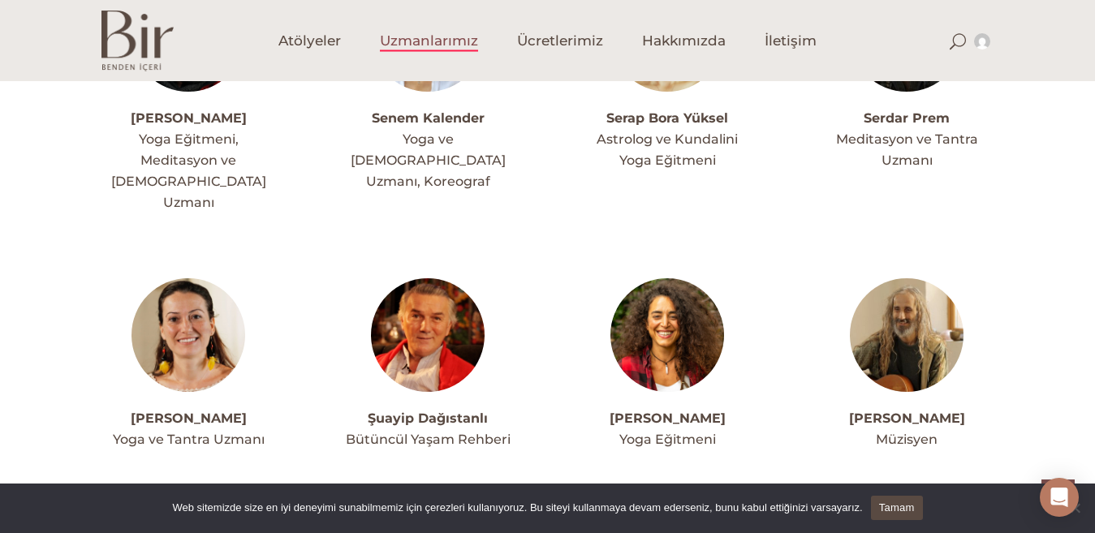
scroll to position [4618, 0]
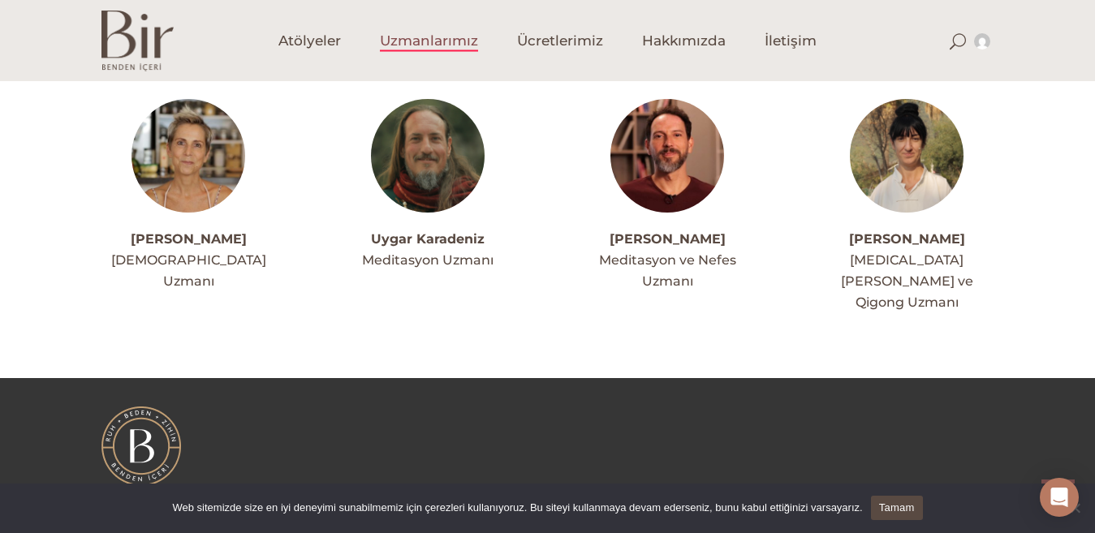
click at [700, 116] on img at bounding box center [668, 156] width 114 height 114
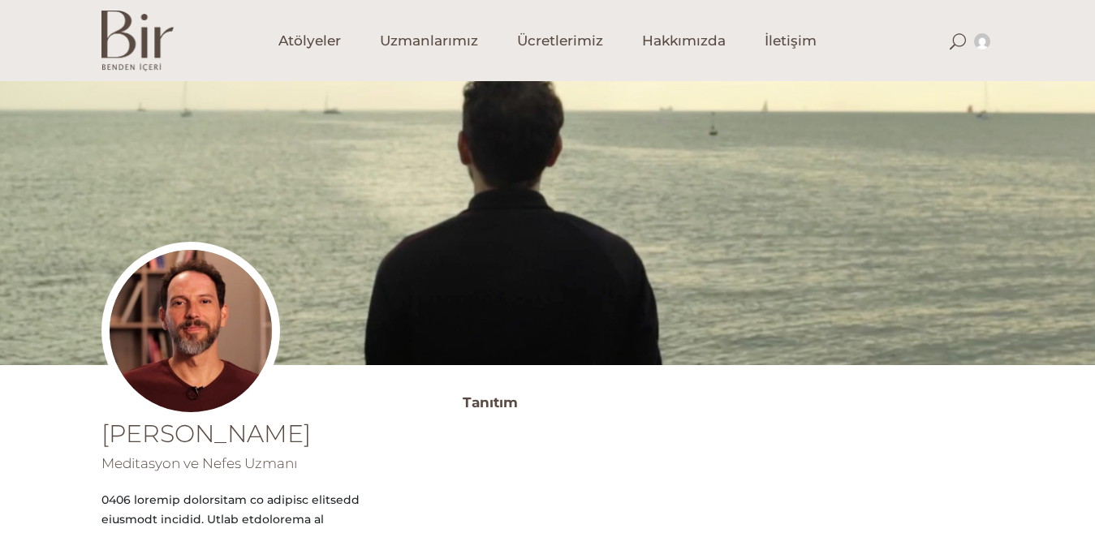
scroll to position [467, 0]
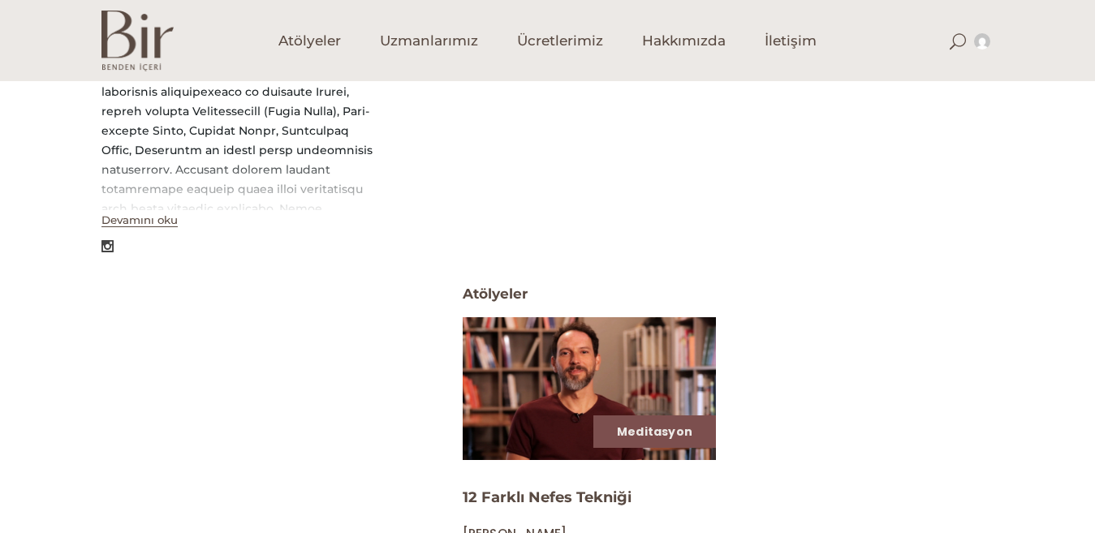
click at [691, 400] on img at bounding box center [589, 388] width 261 height 147
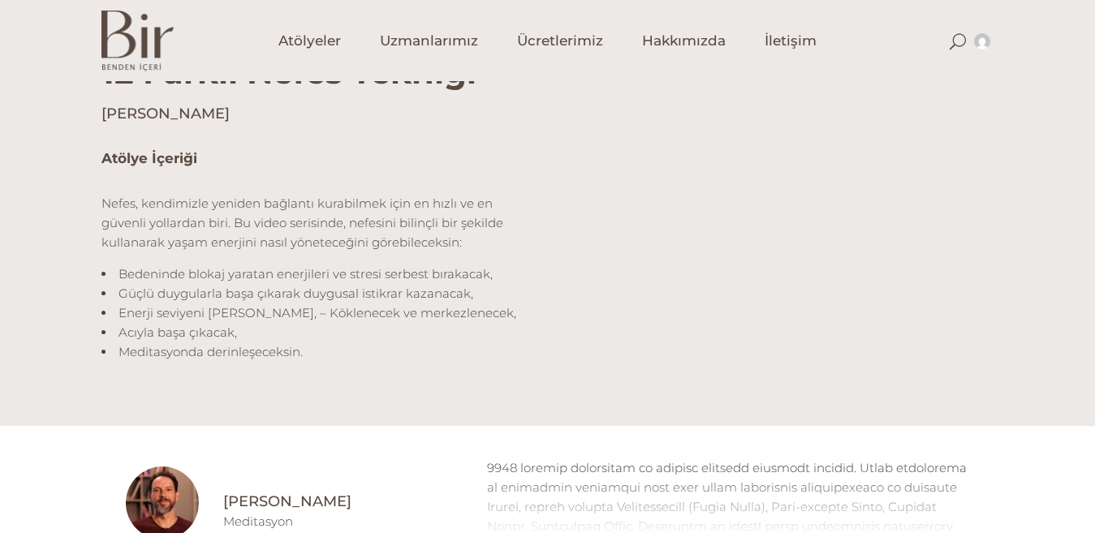
scroll to position [934, 0]
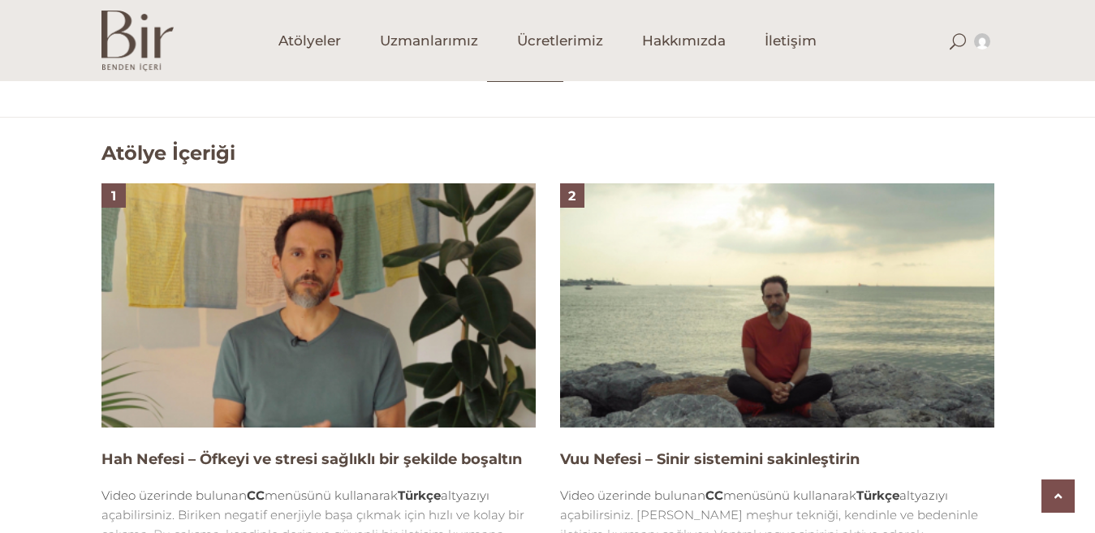
click at [862, 395] on img at bounding box center [777, 306] width 434 height 244
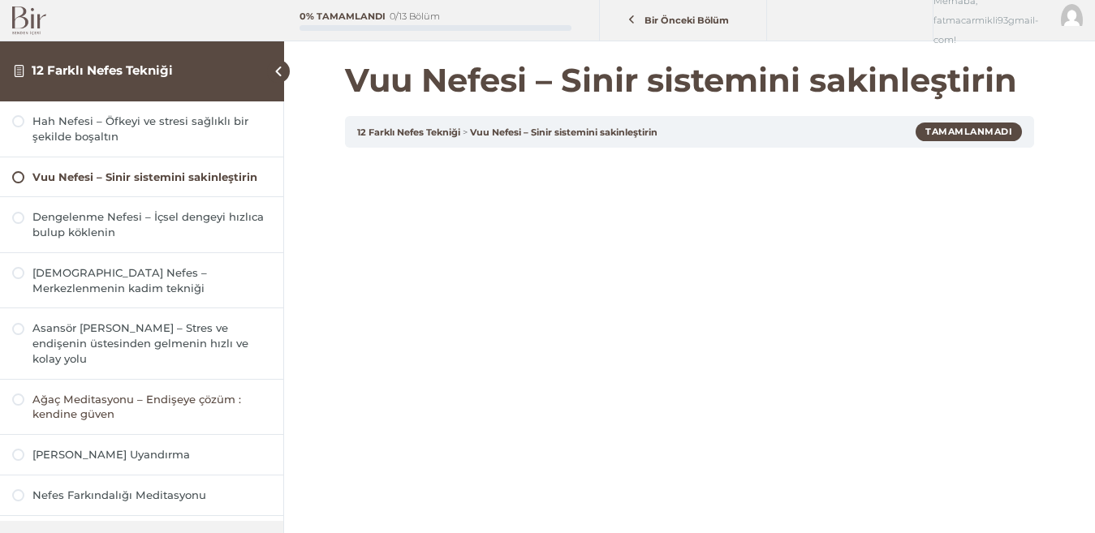
click at [28, 392] on link "Ağaç Meditasyonu – Endişeye çözüm : kendine güven" at bounding box center [141, 407] width 259 height 31
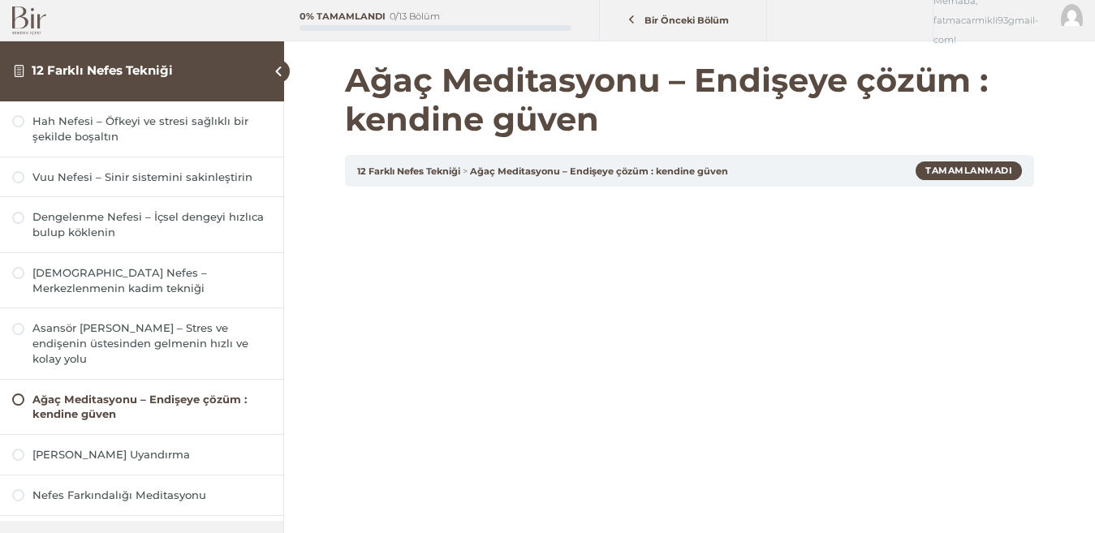
scroll to position [427, 0]
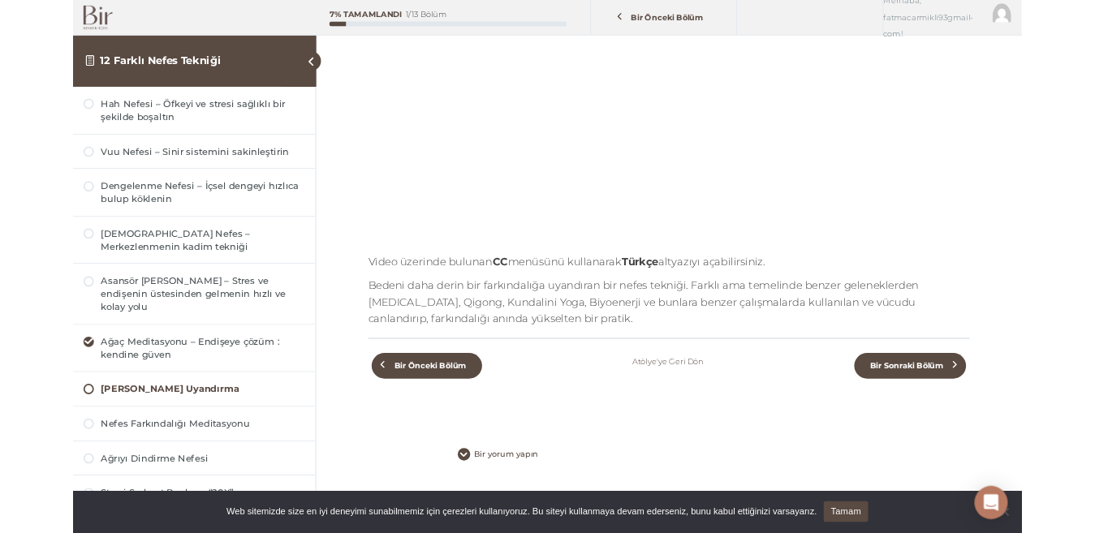
scroll to position [349, 0]
